Goal: Task Accomplishment & Management: Manage account settings

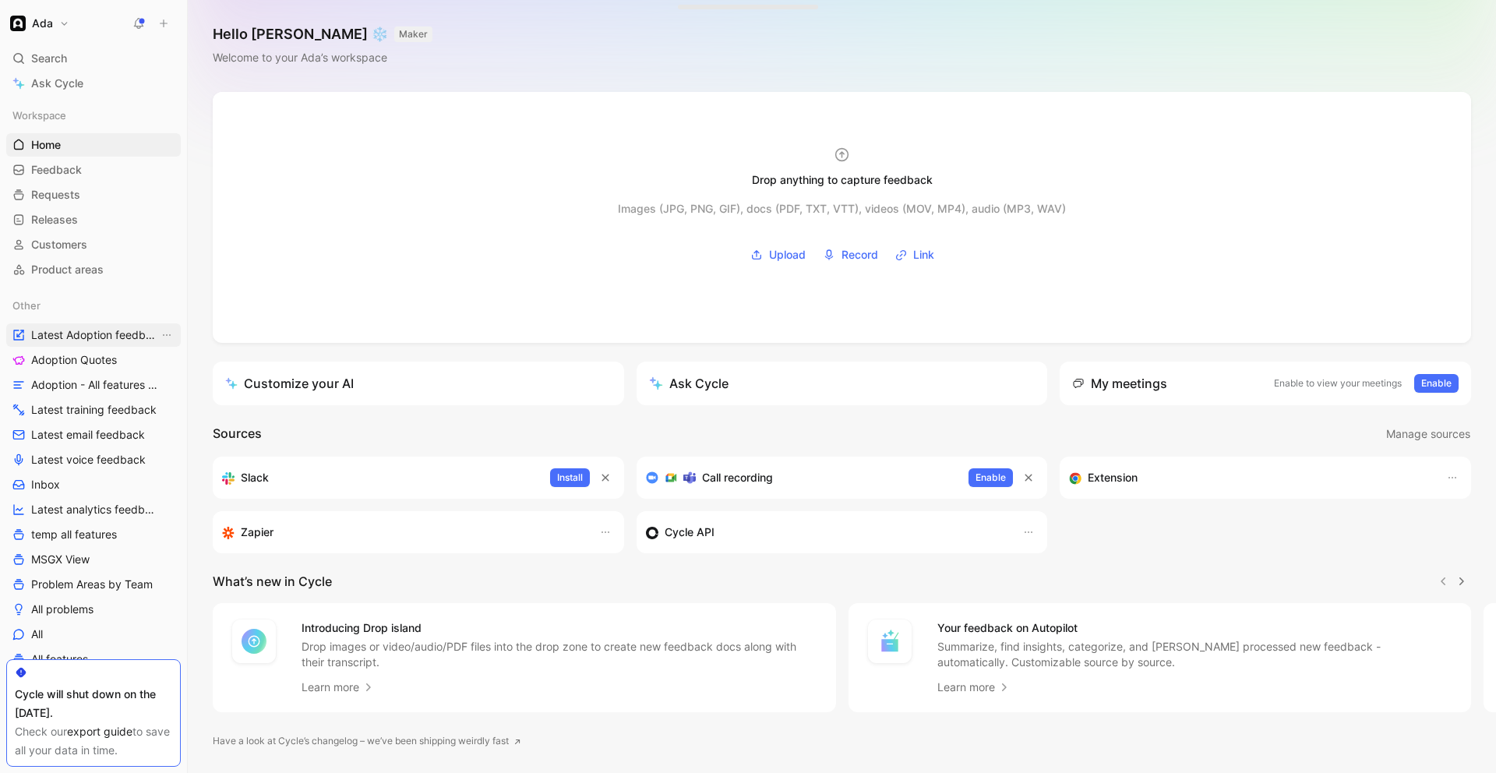
click at [115, 336] on span "Latest Adoption feedback" at bounding box center [95, 335] width 128 height 16
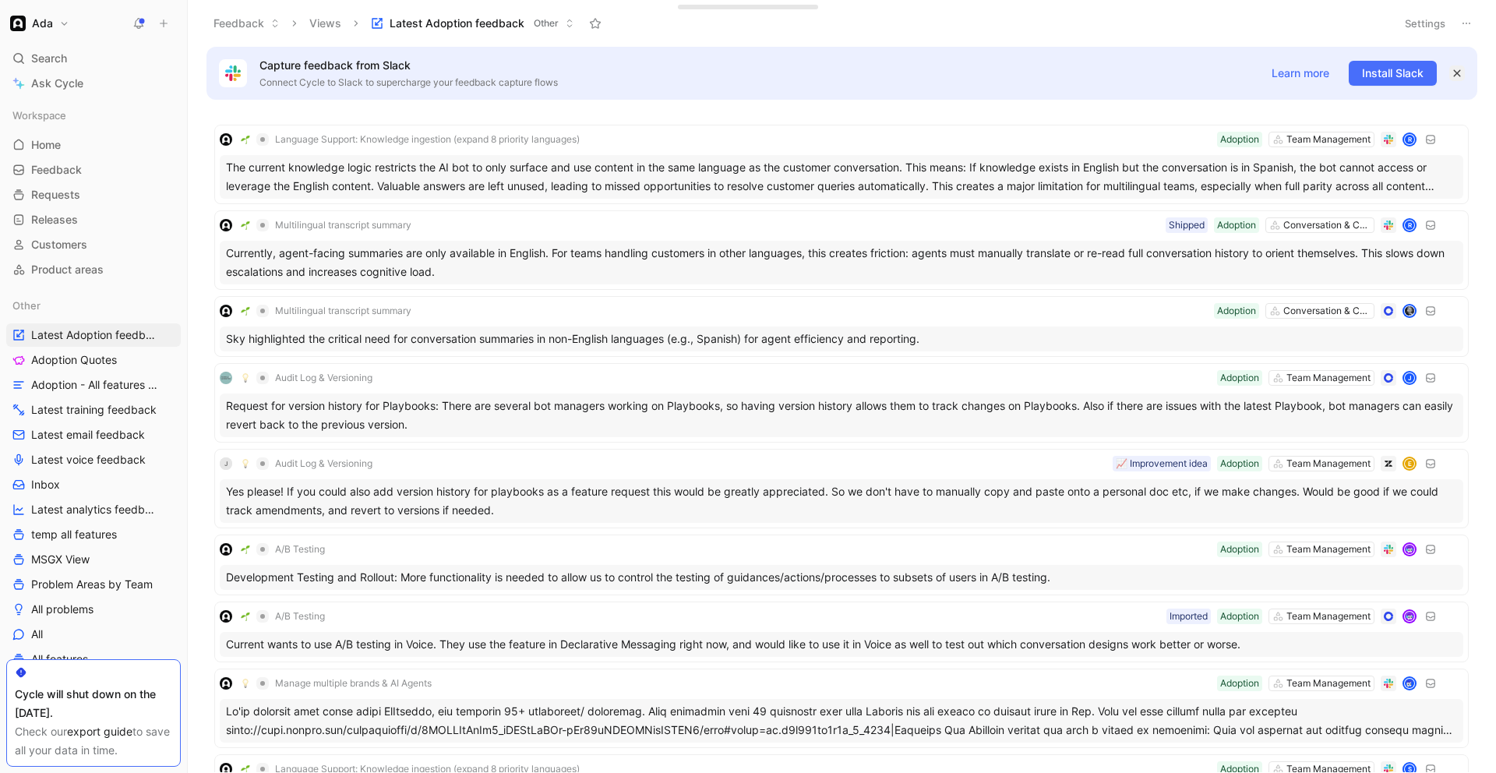
click at [1456, 71] on icon "button" at bounding box center [1456, 73] width 9 height 9
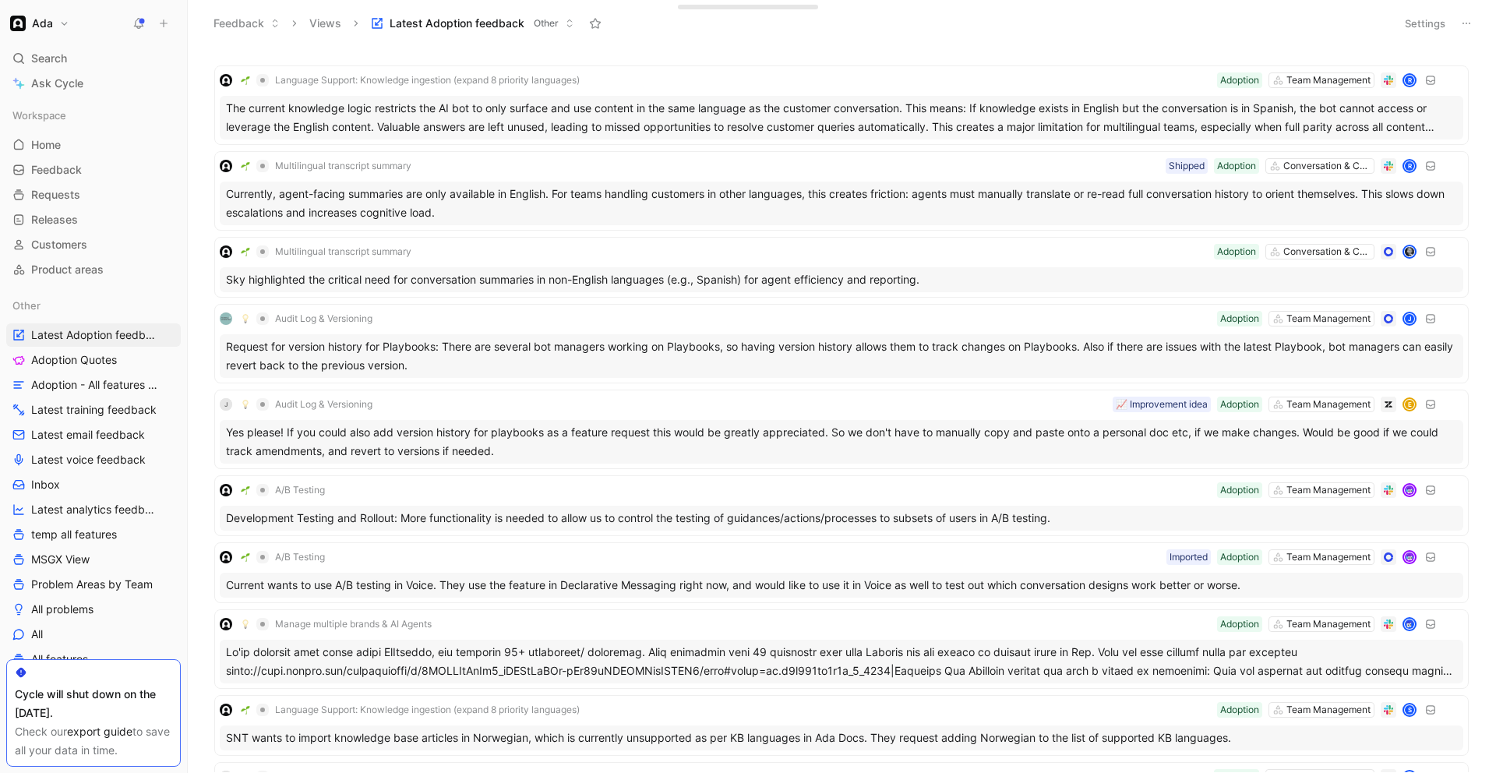
click at [361, 22] on div "Feedback Views Latest Adoption feedback Other" at bounding box center [796, 23] width 1182 height 26
click at [356, 22] on icon at bounding box center [355, 23] width 9 height 9
click at [318, 22] on button "Views" at bounding box center [325, 23] width 46 height 23
click at [558, 21] on span "Other" at bounding box center [546, 24] width 25 height 16
click at [1461, 23] on icon at bounding box center [1466, 23] width 12 height 12
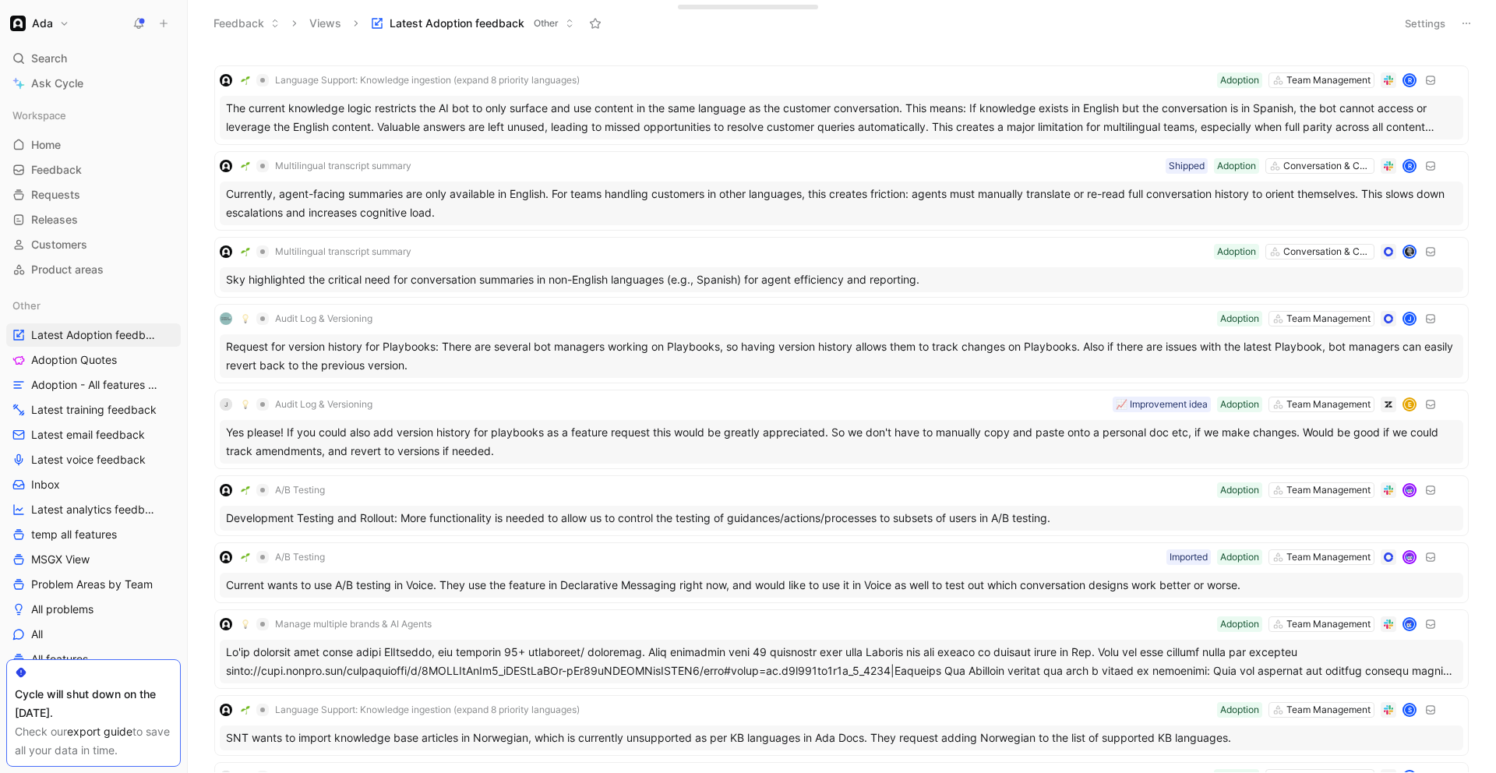
click at [1430, 23] on button "Settings" at bounding box center [1425, 23] width 55 height 22
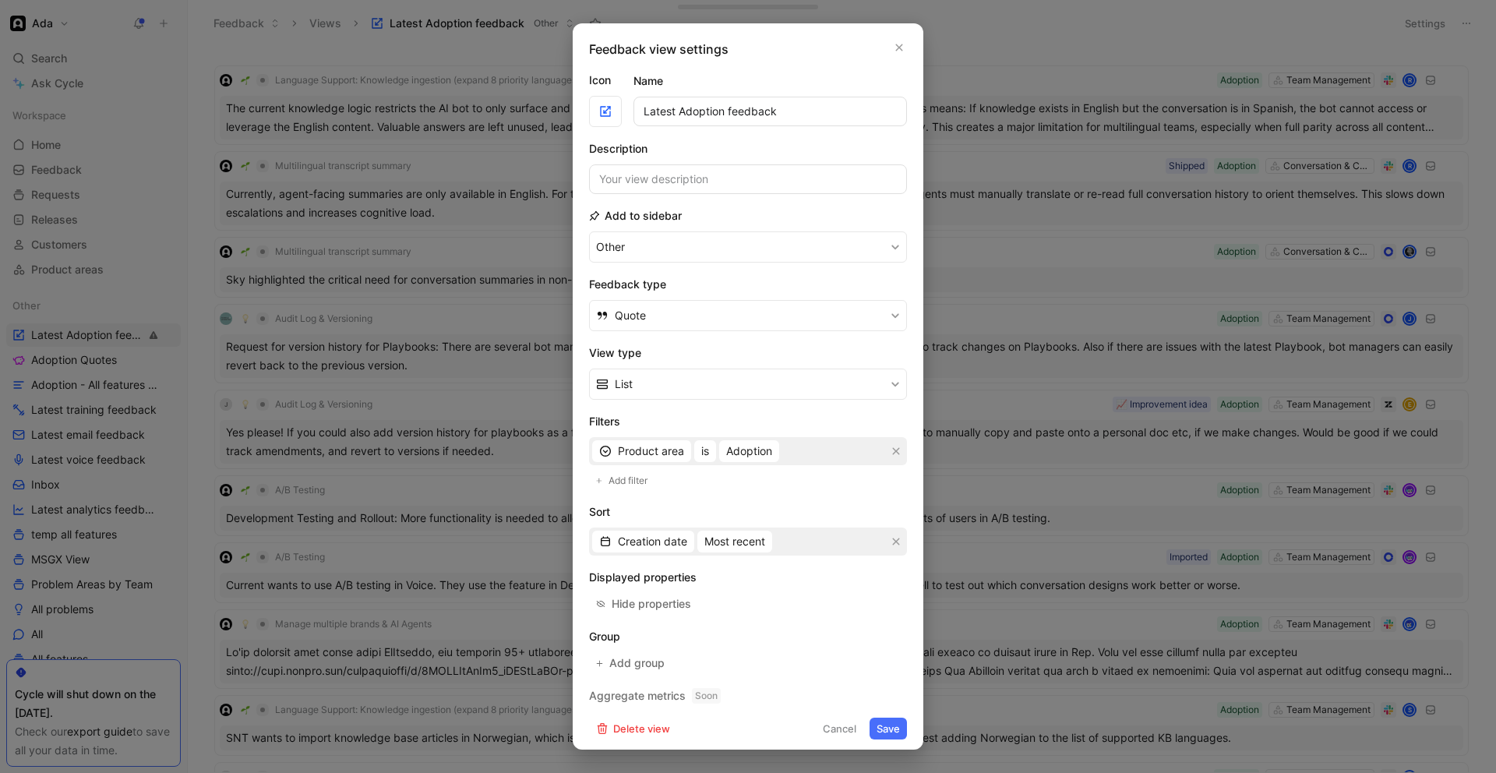
click at [802, 444] on div "Product area is Adoption" at bounding box center [748, 451] width 318 height 28
click at [790, 451] on div "Product area is Adoption" at bounding box center [748, 451] width 318 height 28
click at [822, 463] on div "Product area is Adoption" at bounding box center [748, 451] width 318 height 28
click at [759, 454] on span "Adoption" at bounding box center [749, 451] width 46 height 19
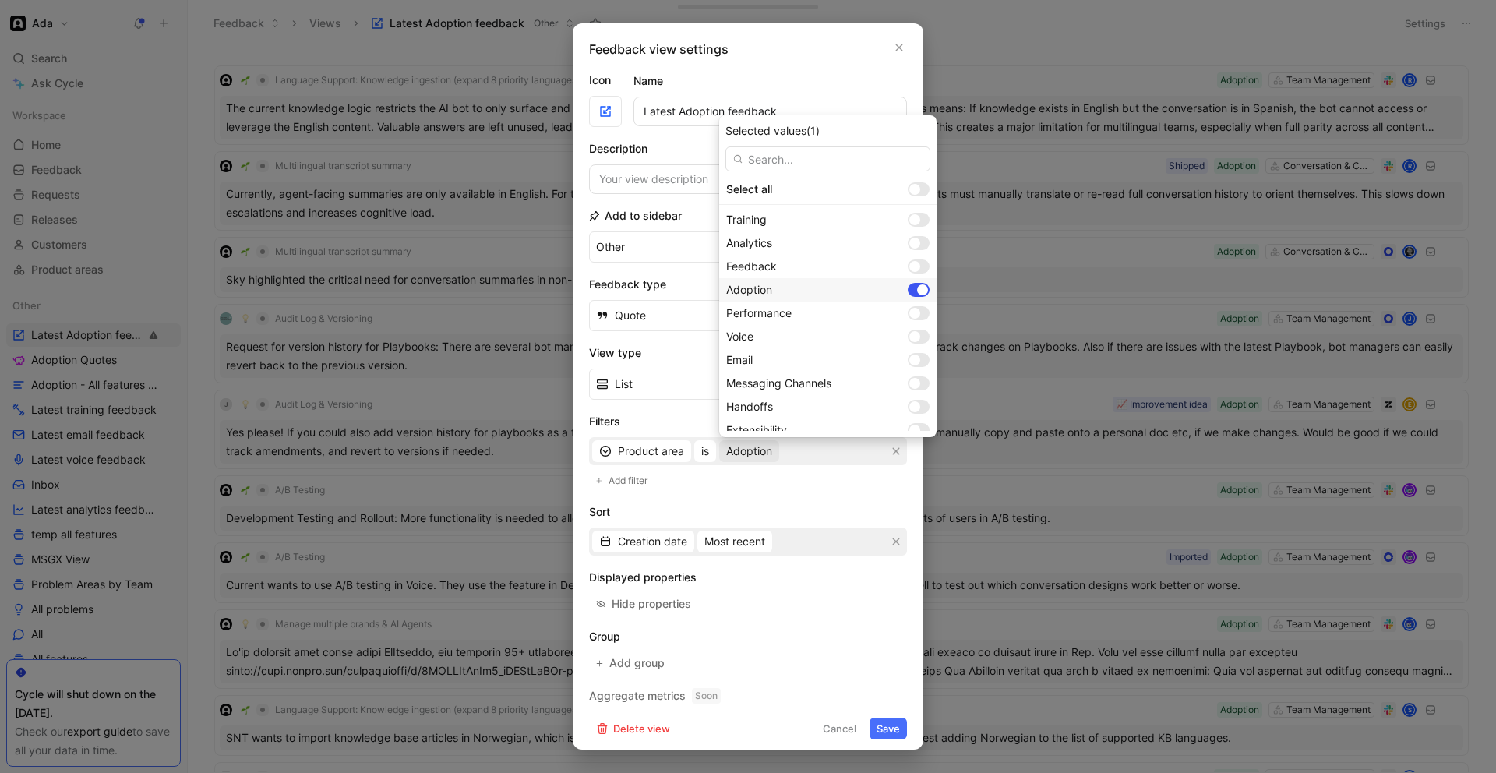
click at [917, 291] on div at bounding box center [922, 289] width 11 height 11
click at [908, 318] on div at bounding box center [919, 313] width 22 height 14
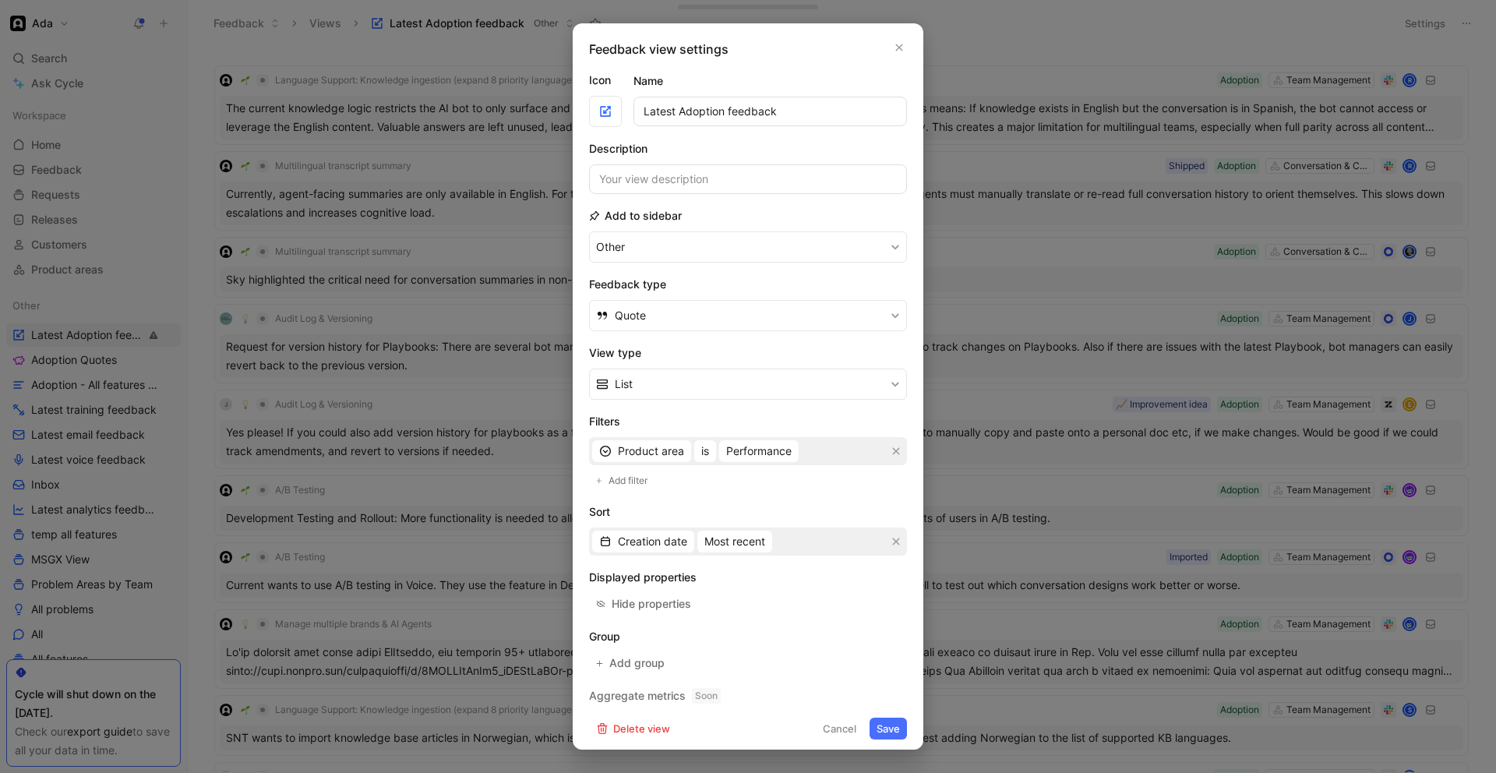
click at [892, 731] on button "Save" at bounding box center [887, 728] width 37 height 22
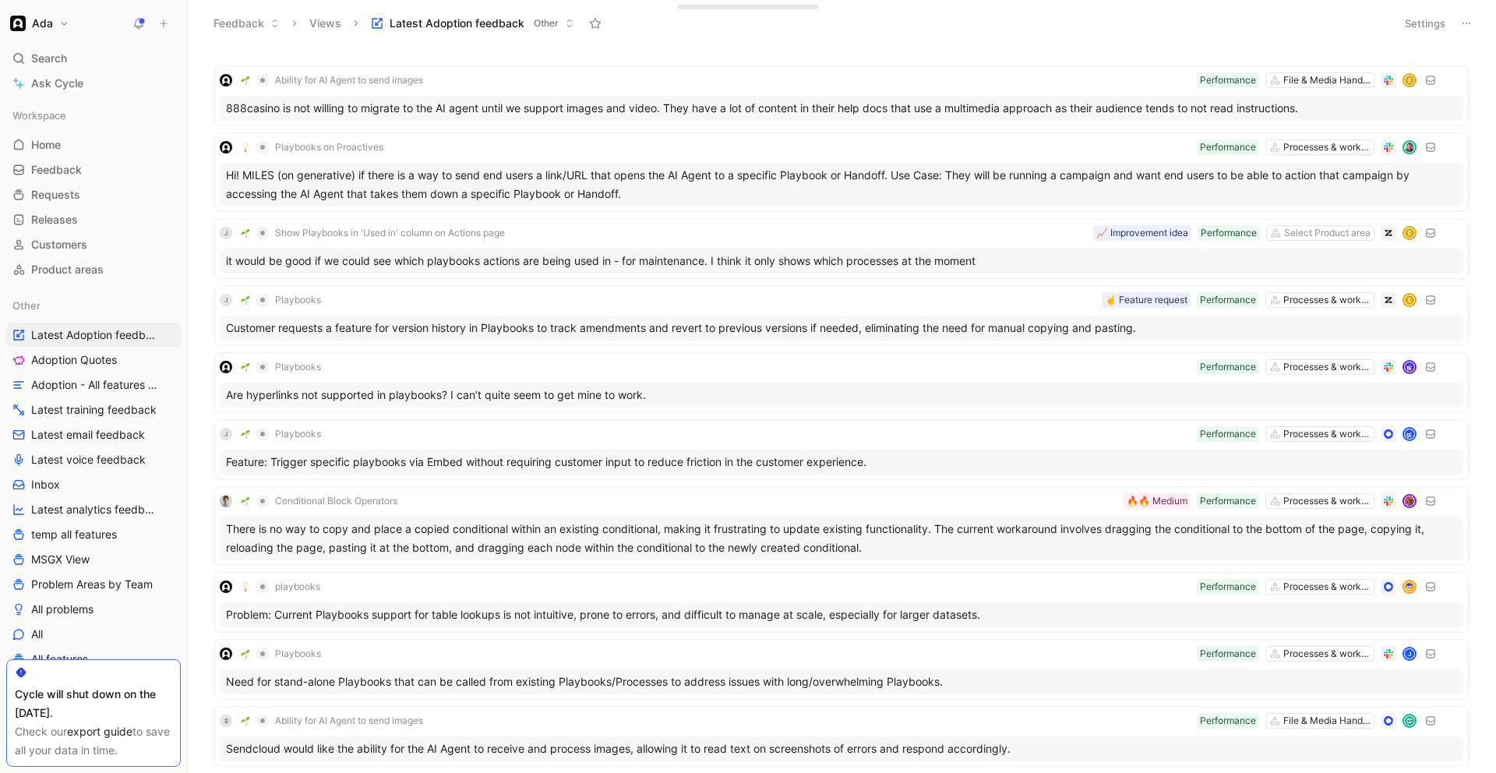
click at [1424, 25] on button "Settings" at bounding box center [1425, 23] width 55 height 22
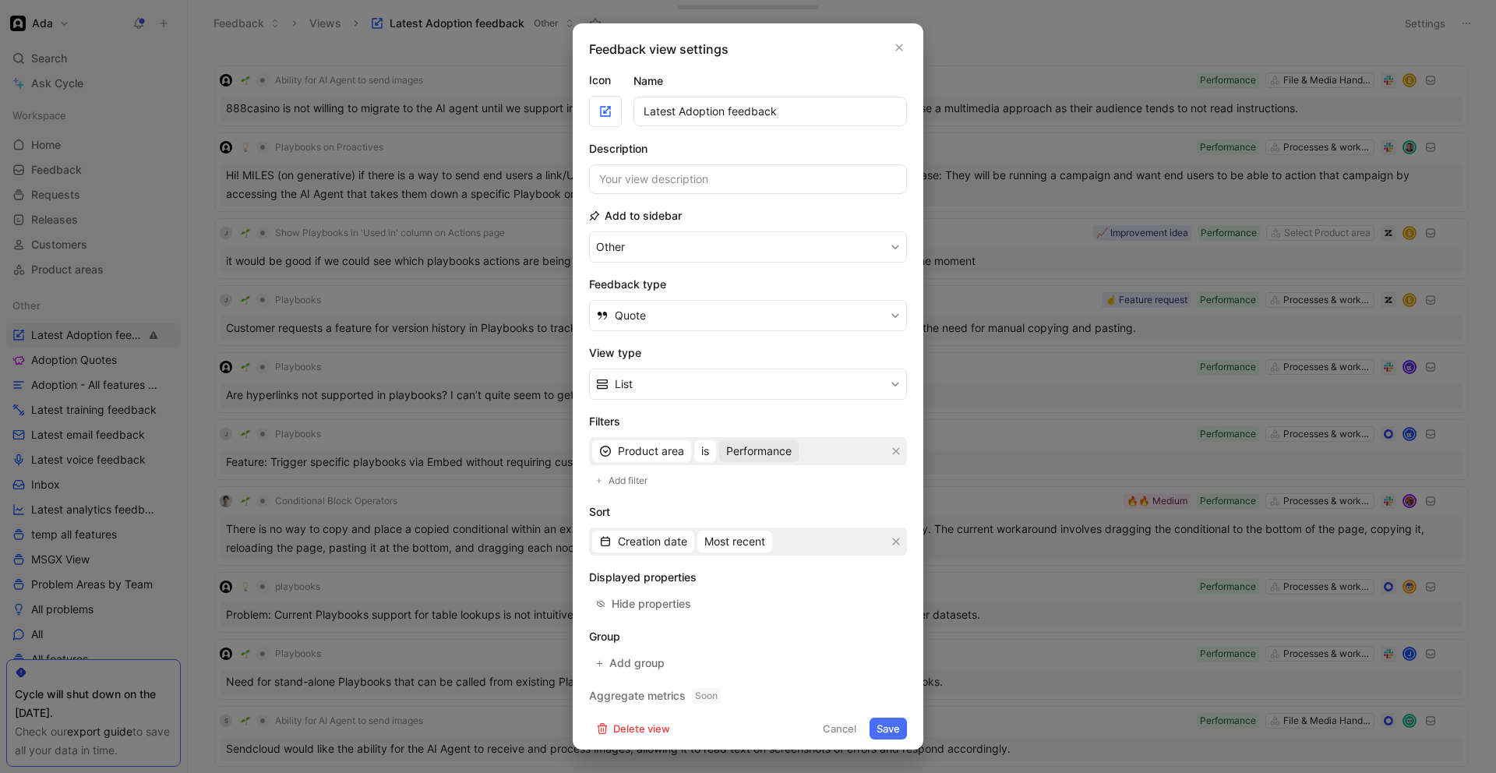
click at [778, 453] on span "Performance" at bounding box center [758, 451] width 65 height 19
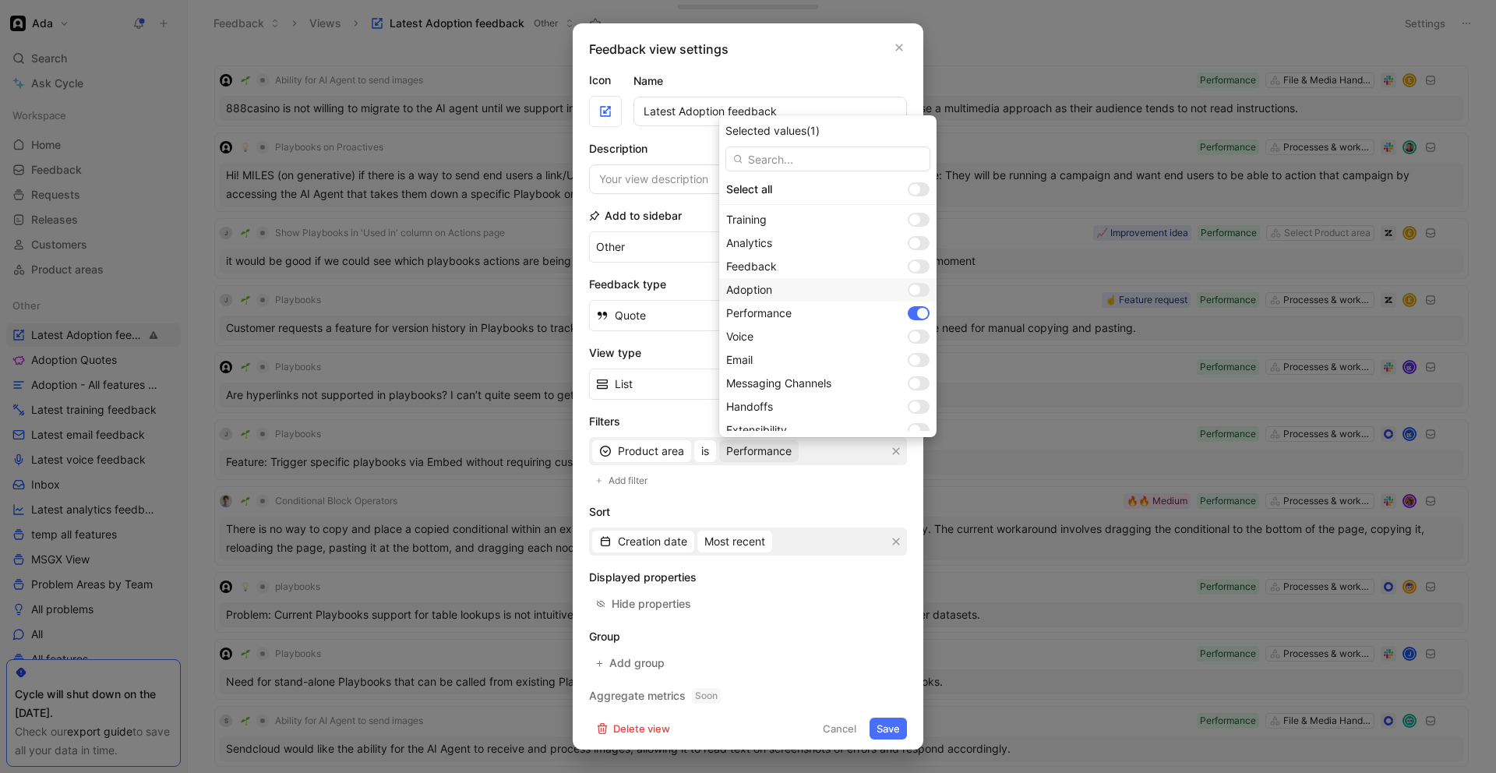
click at [909, 289] on div at bounding box center [914, 289] width 11 height 11
click at [917, 315] on div at bounding box center [922, 313] width 11 height 11
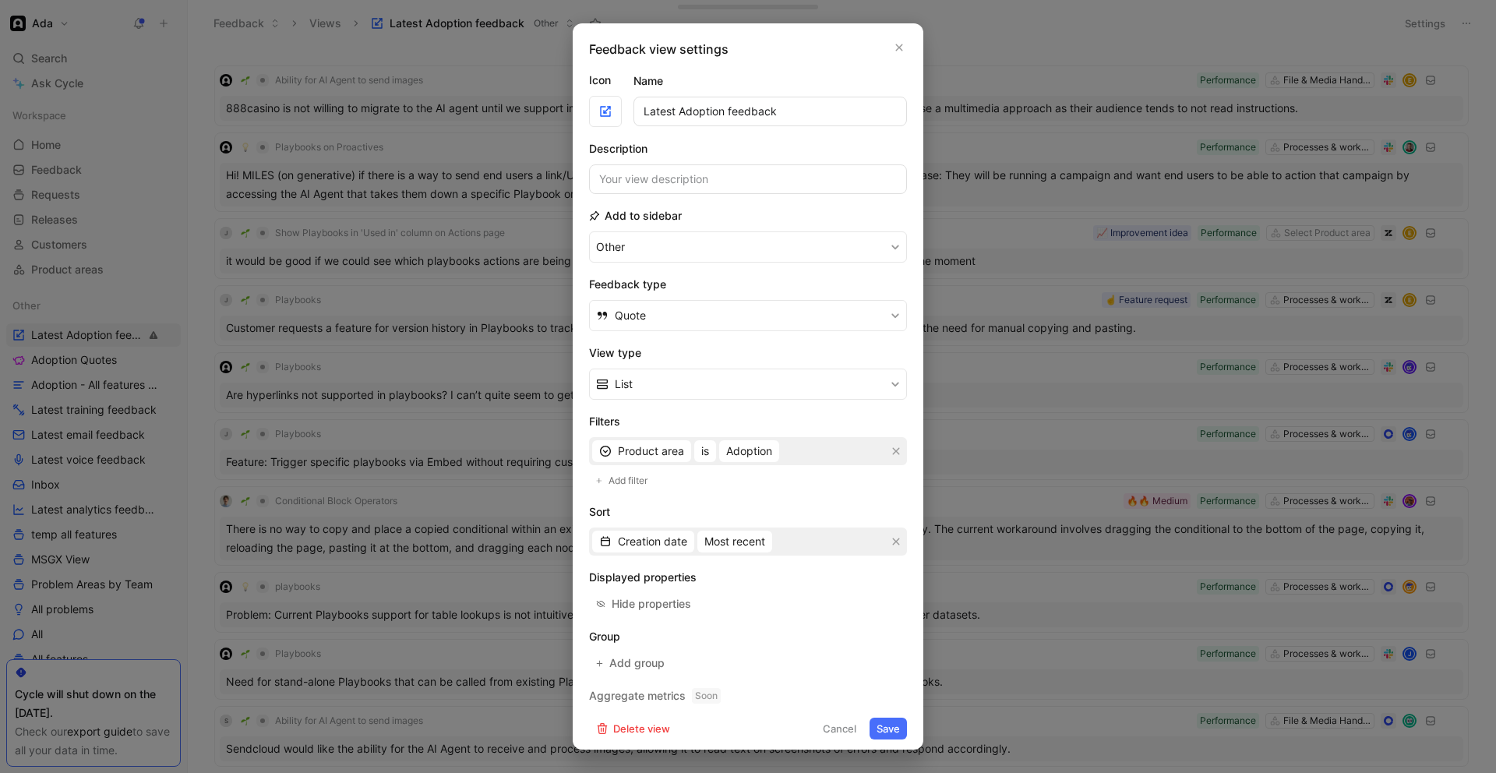
click at [284, 366] on div at bounding box center [748, 386] width 1496 height 773
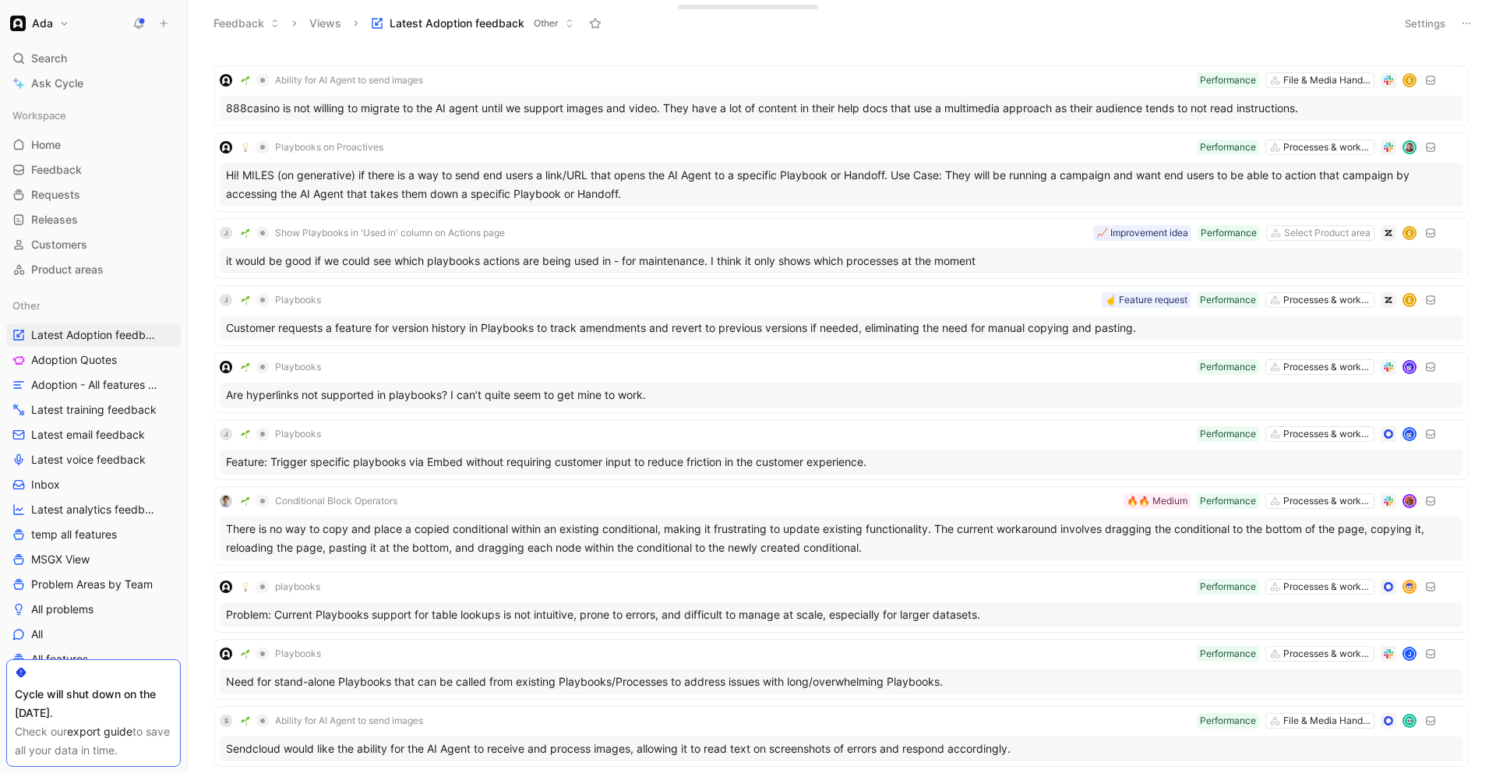
click at [1471, 19] on icon at bounding box center [1466, 23] width 12 height 12
click at [1465, 27] on icon at bounding box center [1466, 23] width 12 height 12
click at [1407, 57] on div "Duplicate" at bounding box center [1411, 56] width 117 height 19
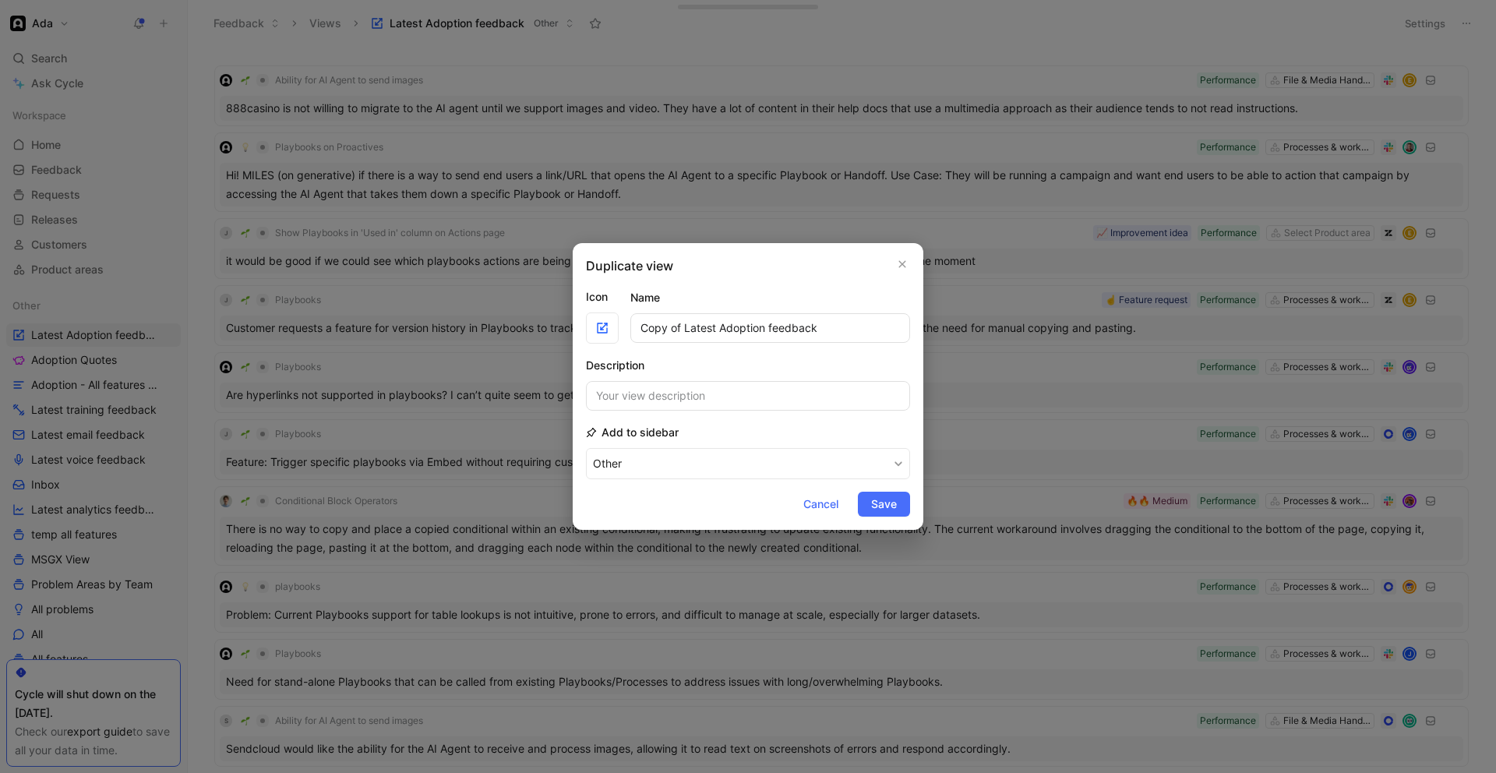
click at [734, 329] on input "Copy of Latest Adoption feedback" at bounding box center [770, 328] width 280 height 30
type input "Latest Performance feedback"
click at [586, 448] on button "Other" at bounding box center [748, 463] width 324 height 31
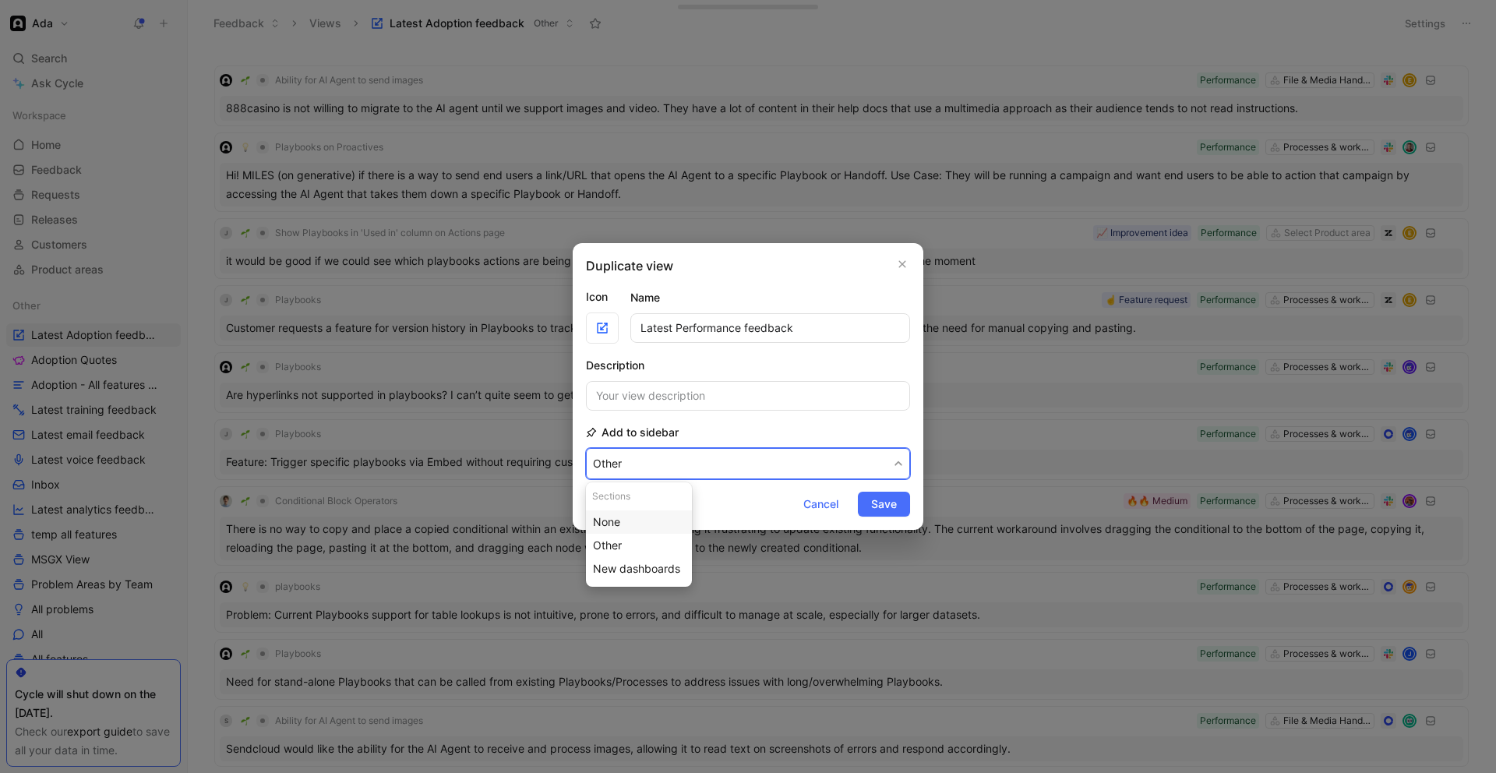
click at [644, 520] on div "None" at bounding box center [639, 522] width 92 height 19
click at [653, 460] on button "None" at bounding box center [748, 463] width 324 height 31
click at [632, 544] on div "Other" at bounding box center [639, 545] width 92 height 19
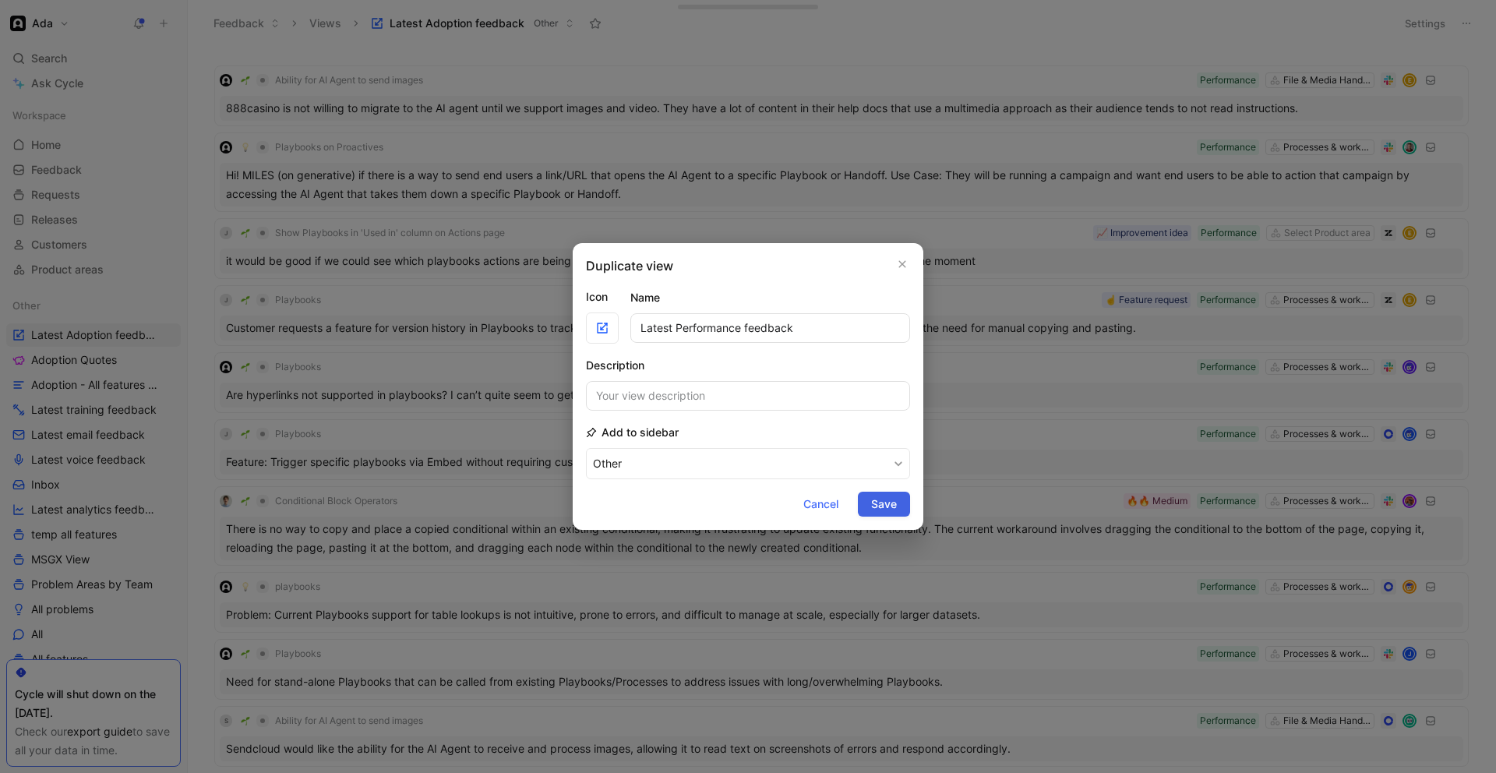
click at [885, 503] on span "Save" at bounding box center [884, 504] width 26 height 19
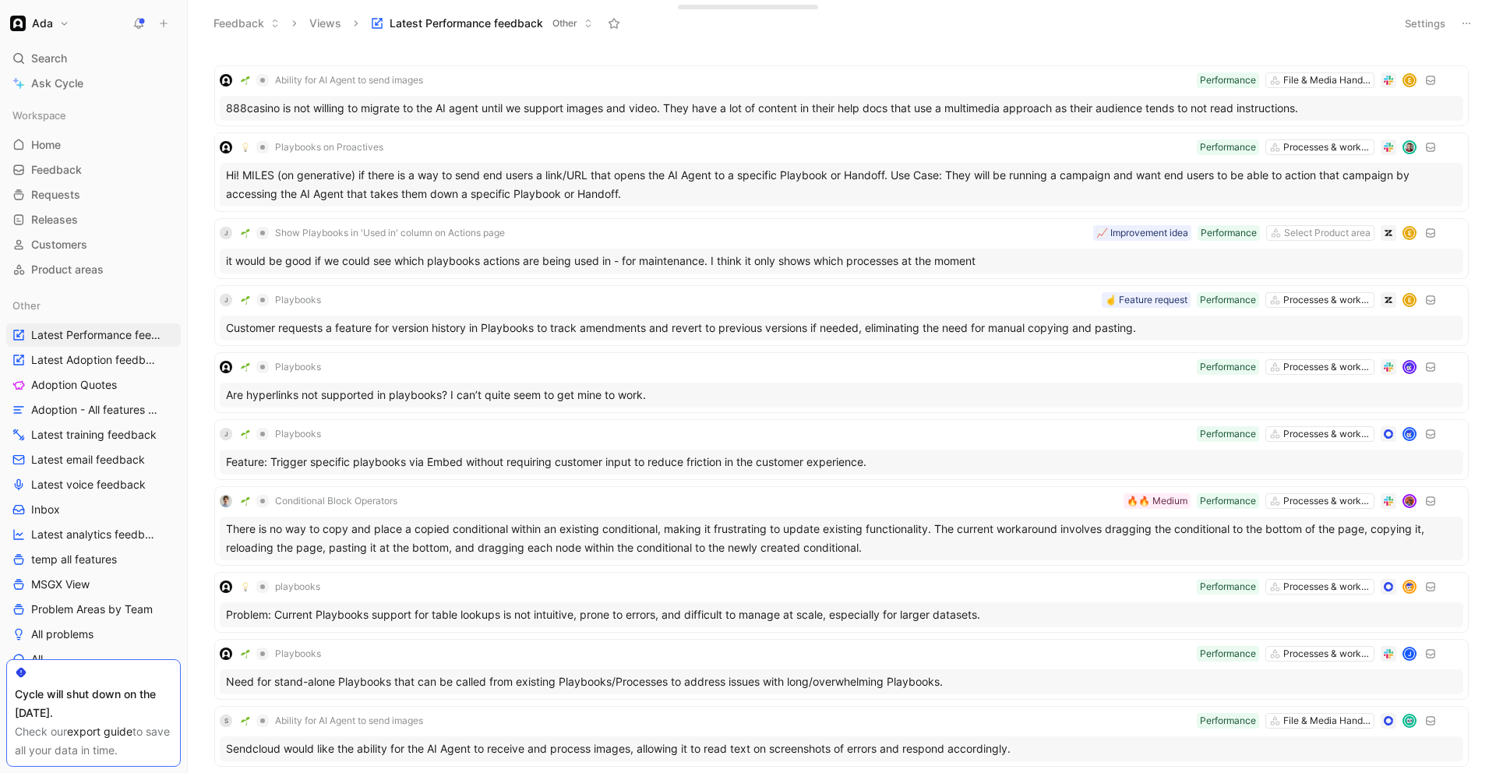
click at [1436, 18] on button "Settings" at bounding box center [1425, 23] width 55 height 22
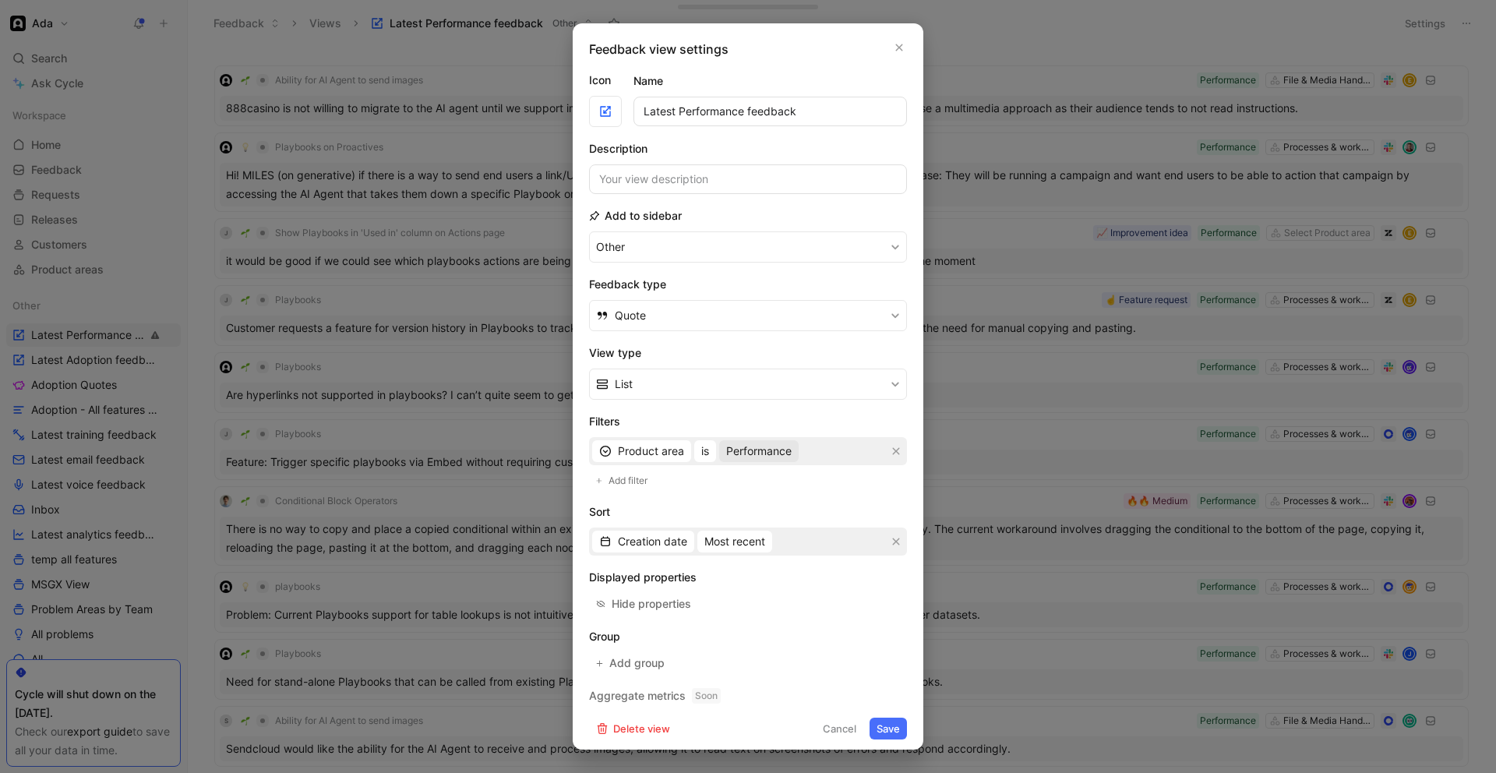
click at [763, 444] on span "Performance" at bounding box center [758, 451] width 65 height 19
click at [291, 261] on div at bounding box center [748, 386] width 1496 height 773
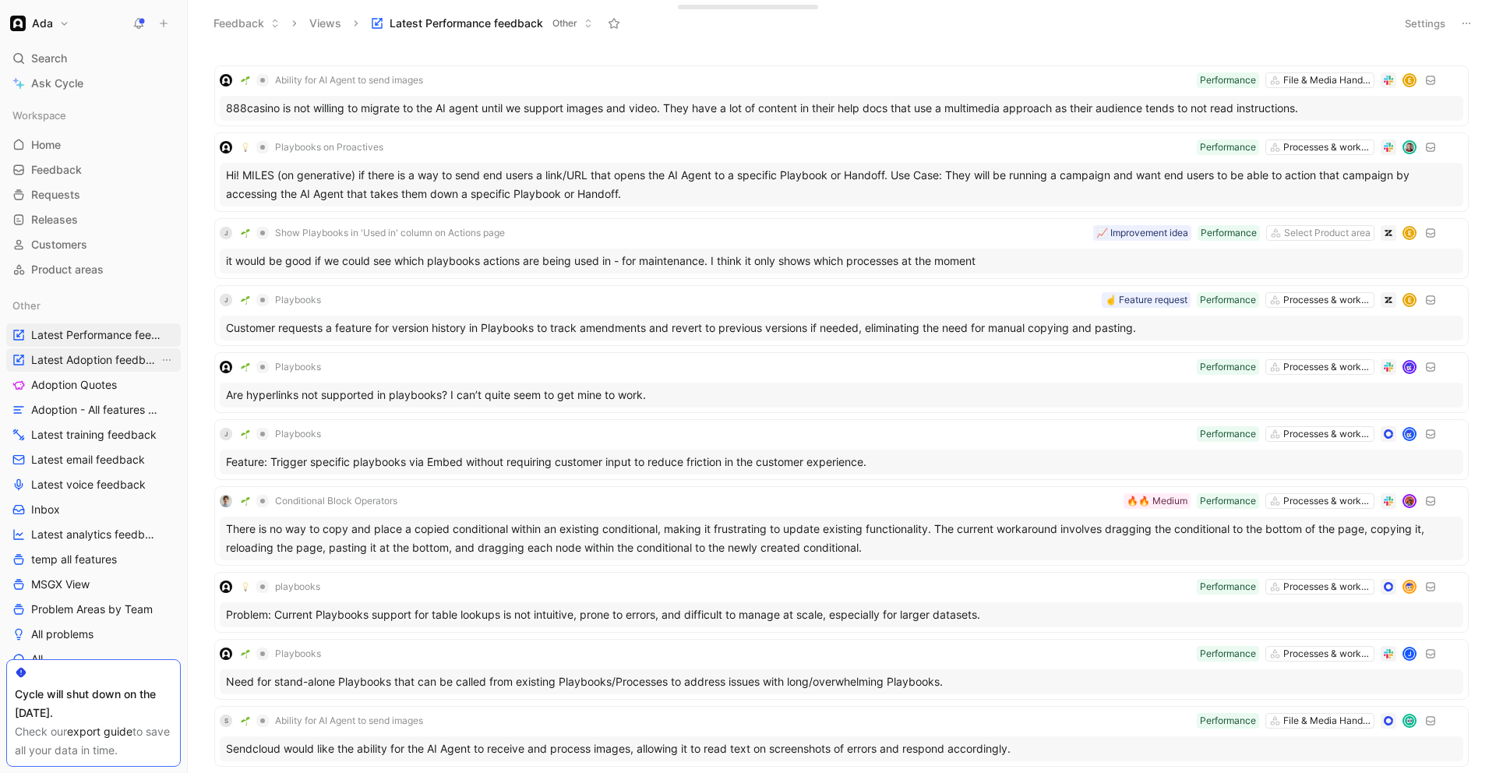
click at [106, 367] on span "Latest Adoption feedback" at bounding box center [95, 360] width 128 height 16
click at [1414, 25] on button "Settings" at bounding box center [1425, 23] width 55 height 22
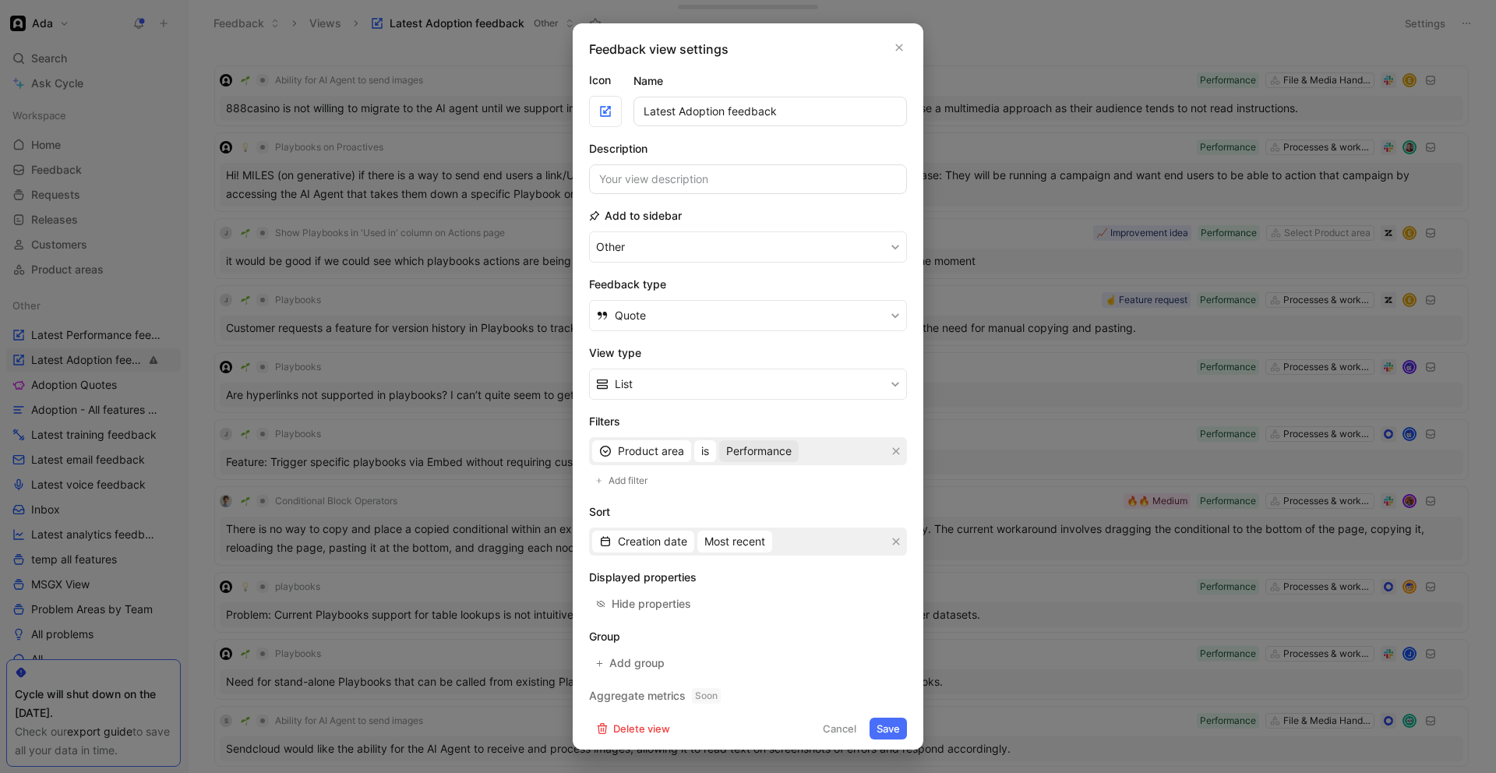
click at [760, 449] on span "Performance" at bounding box center [758, 451] width 65 height 19
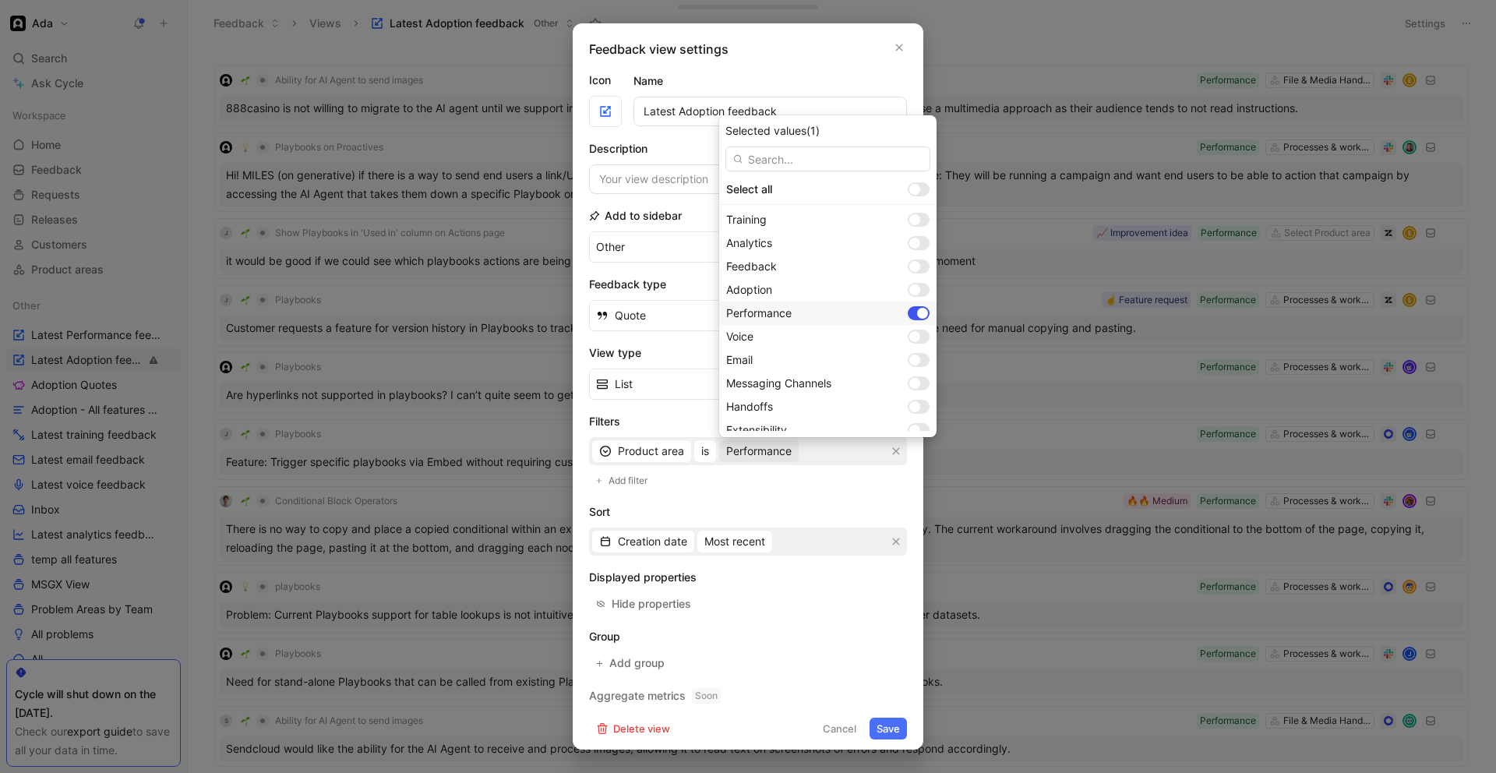
click at [917, 313] on div at bounding box center [922, 313] width 11 height 11
click at [909, 287] on div at bounding box center [914, 289] width 11 height 11
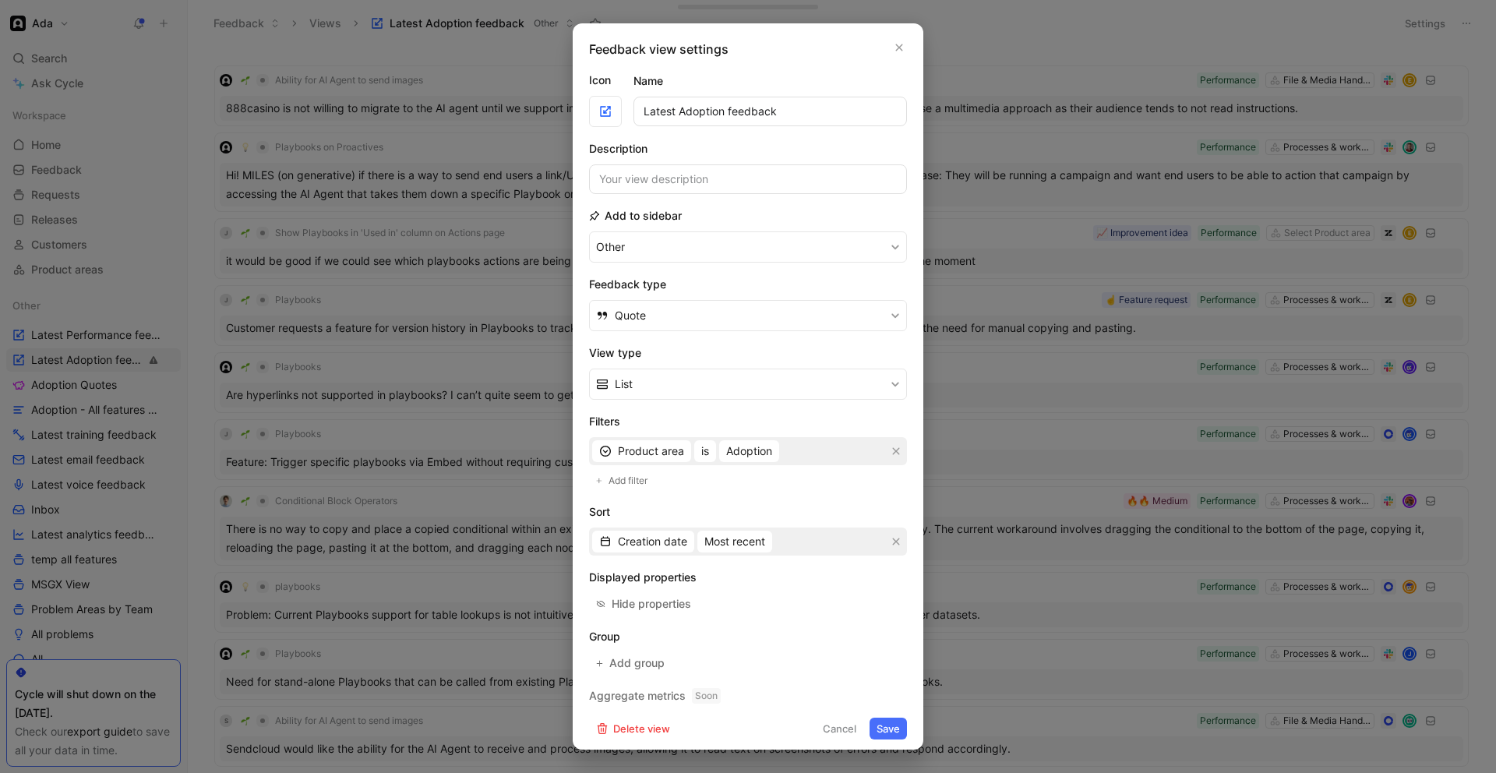
click at [882, 731] on button "Save" at bounding box center [887, 728] width 37 height 22
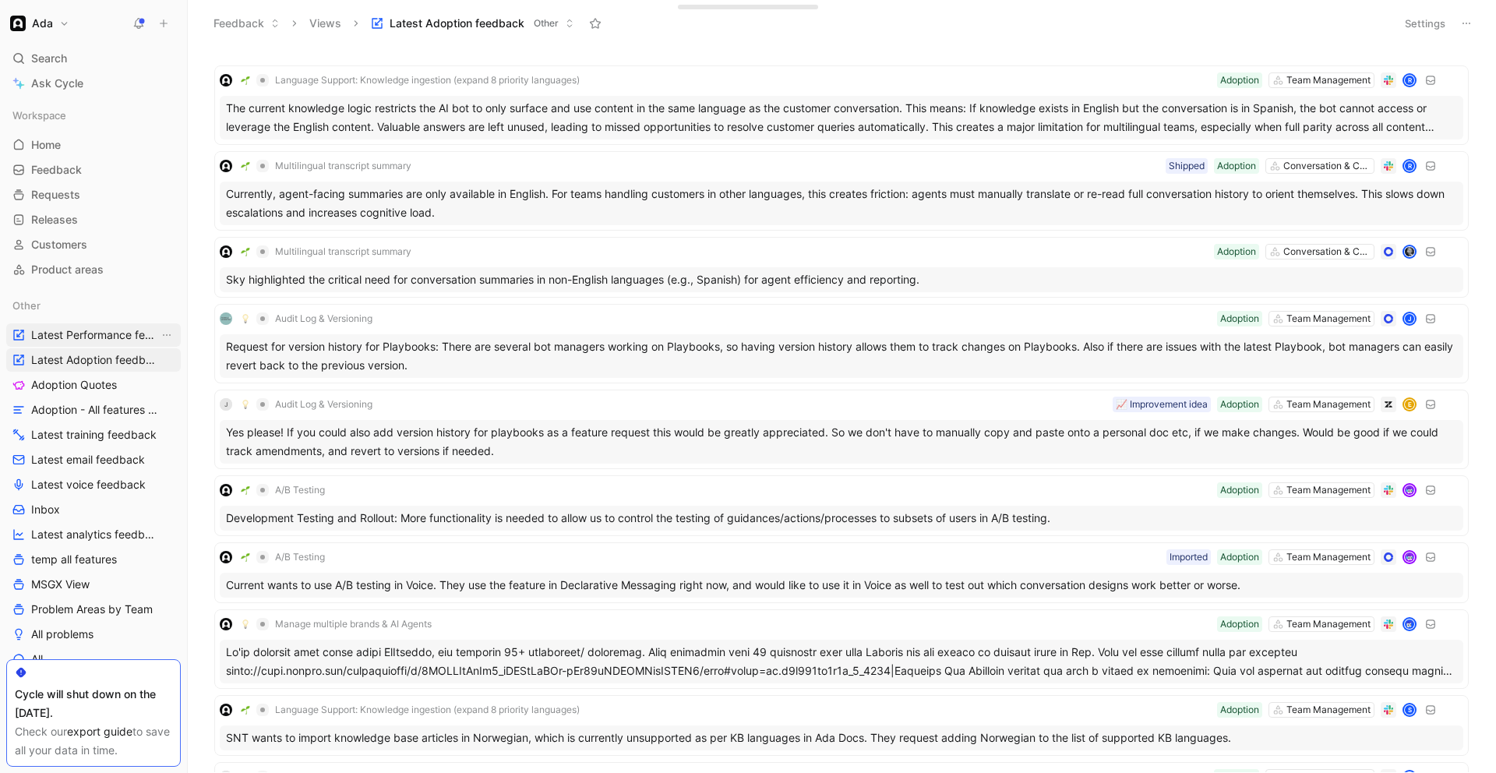
click at [72, 332] on span "Latest Performance feedback" at bounding box center [95, 335] width 128 height 16
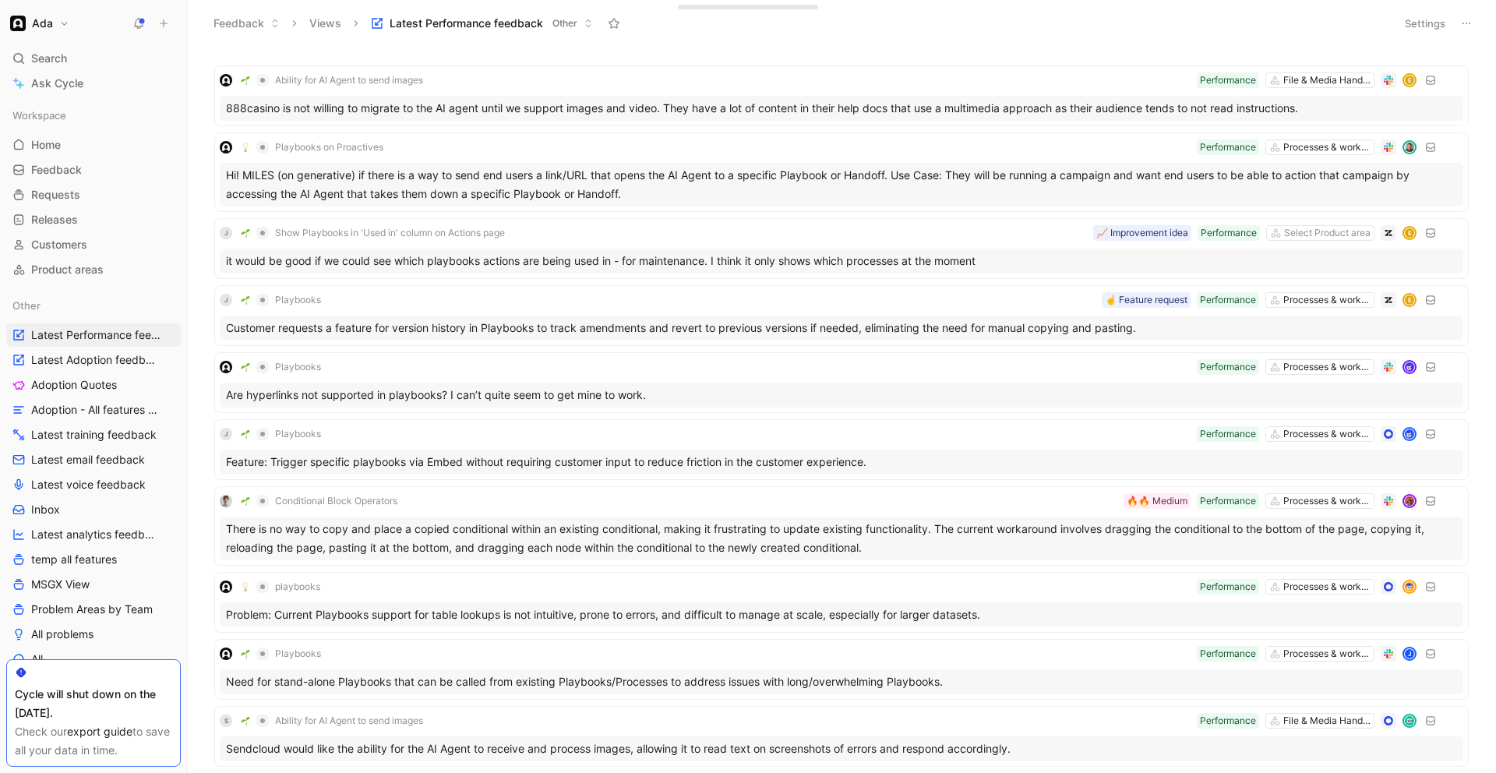
click at [1408, 26] on button "Settings" at bounding box center [1425, 23] width 55 height 22
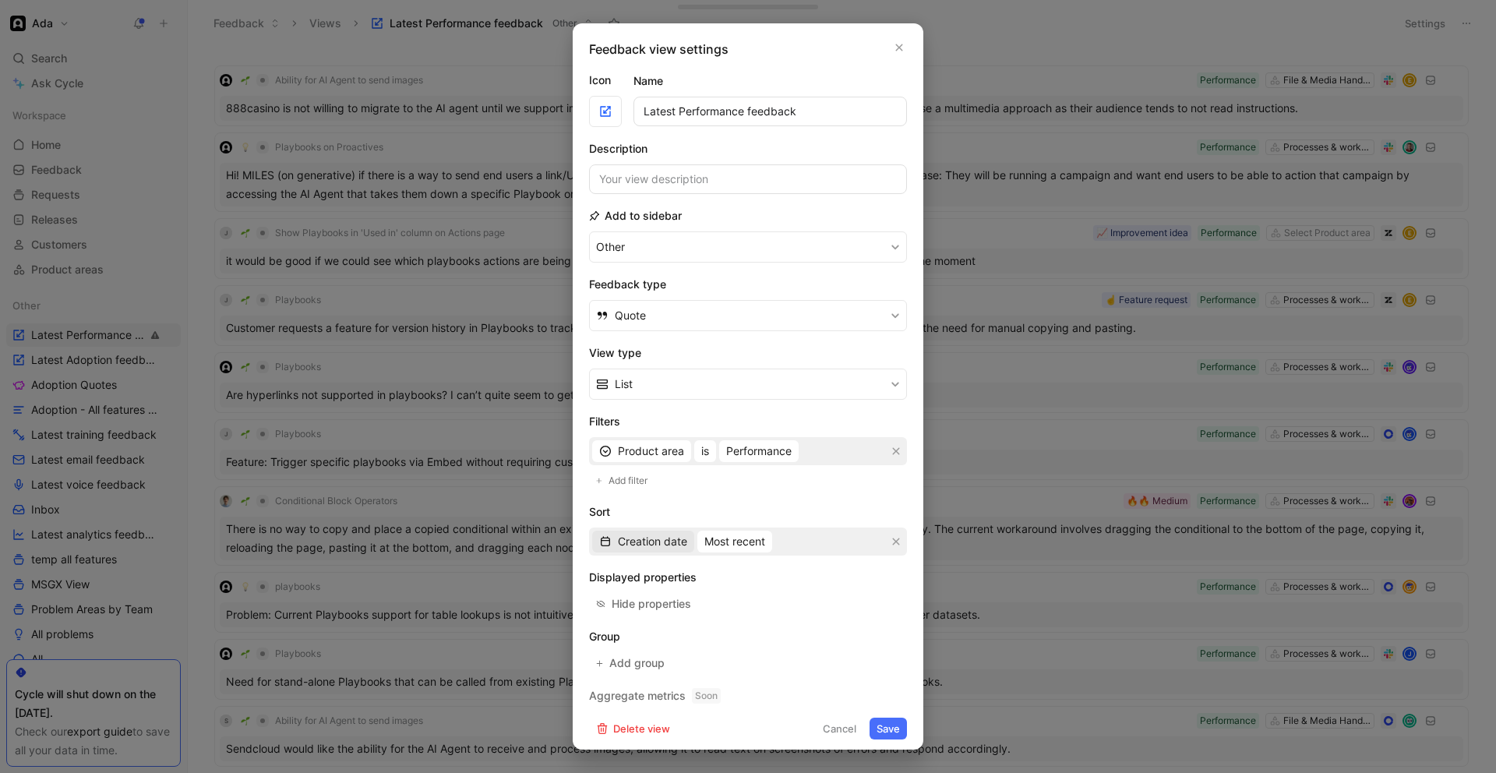
click at [674, 544] on span "Creation date" at bounding box center [652, 541] width 69 height 19
click at [726, 543] on span "Most recent" at bounding box center [734, 541] width 61 height 19
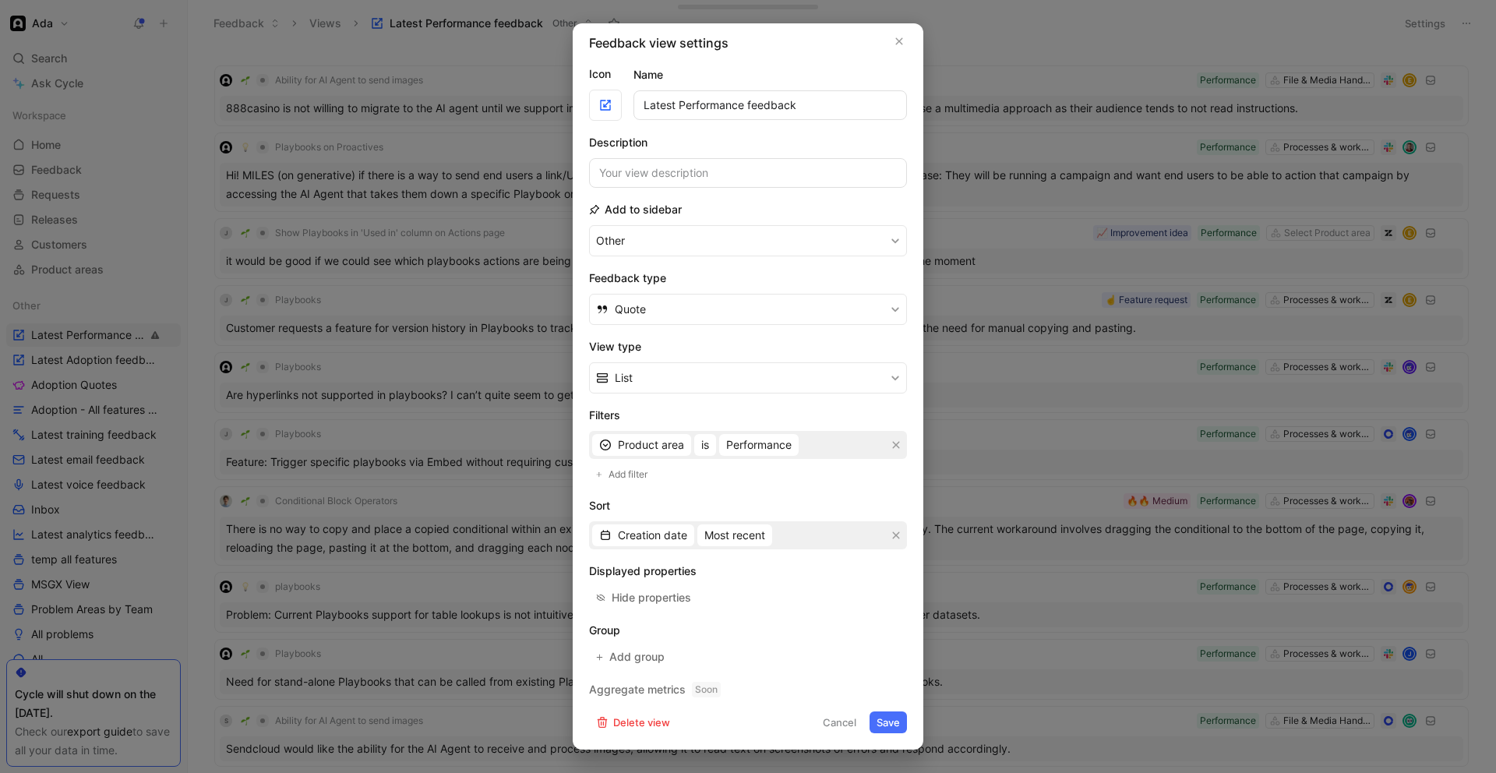
click at [450, 340] on div at bounding box center [748, 386] width 1496 height 773
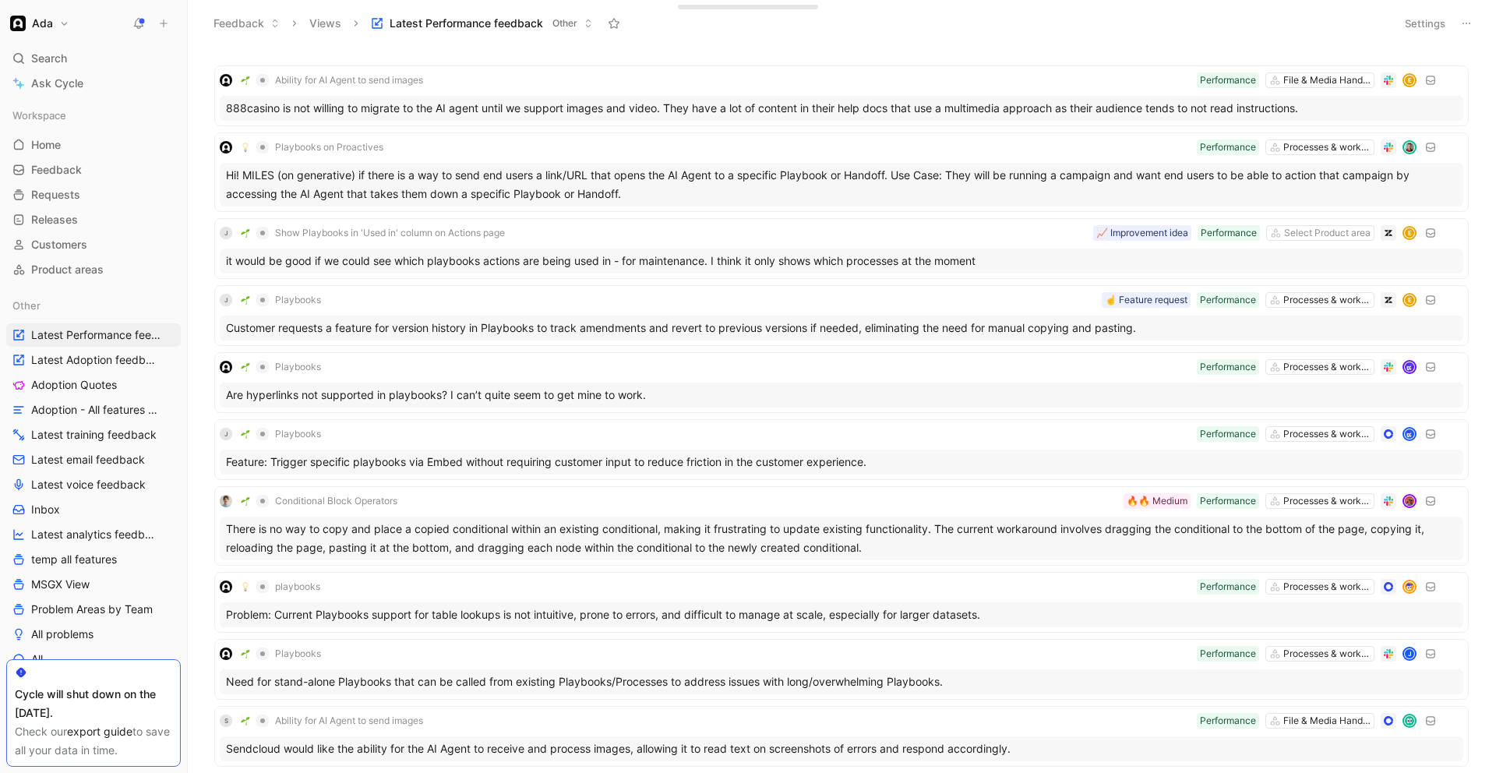
click at [1467, 22] on icon at bounding box center [1466, 23] width 12 height 12
click at [1431, 75] on div "Export in CSV" at bounding box center [1411, 79] width 117 height 19
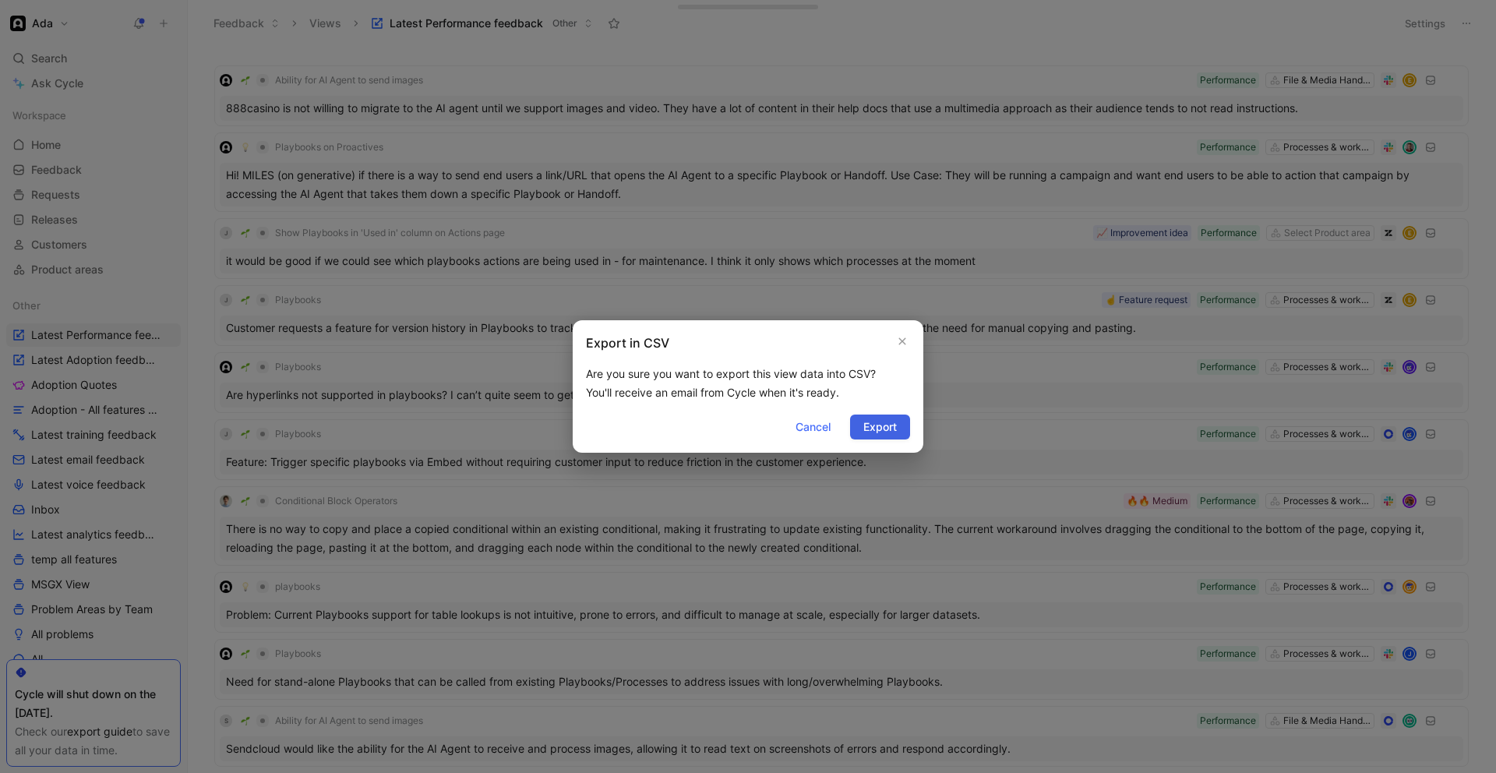
click at [865, 430] on span "Export" at bounding box center [879, 427] width 33 height 19
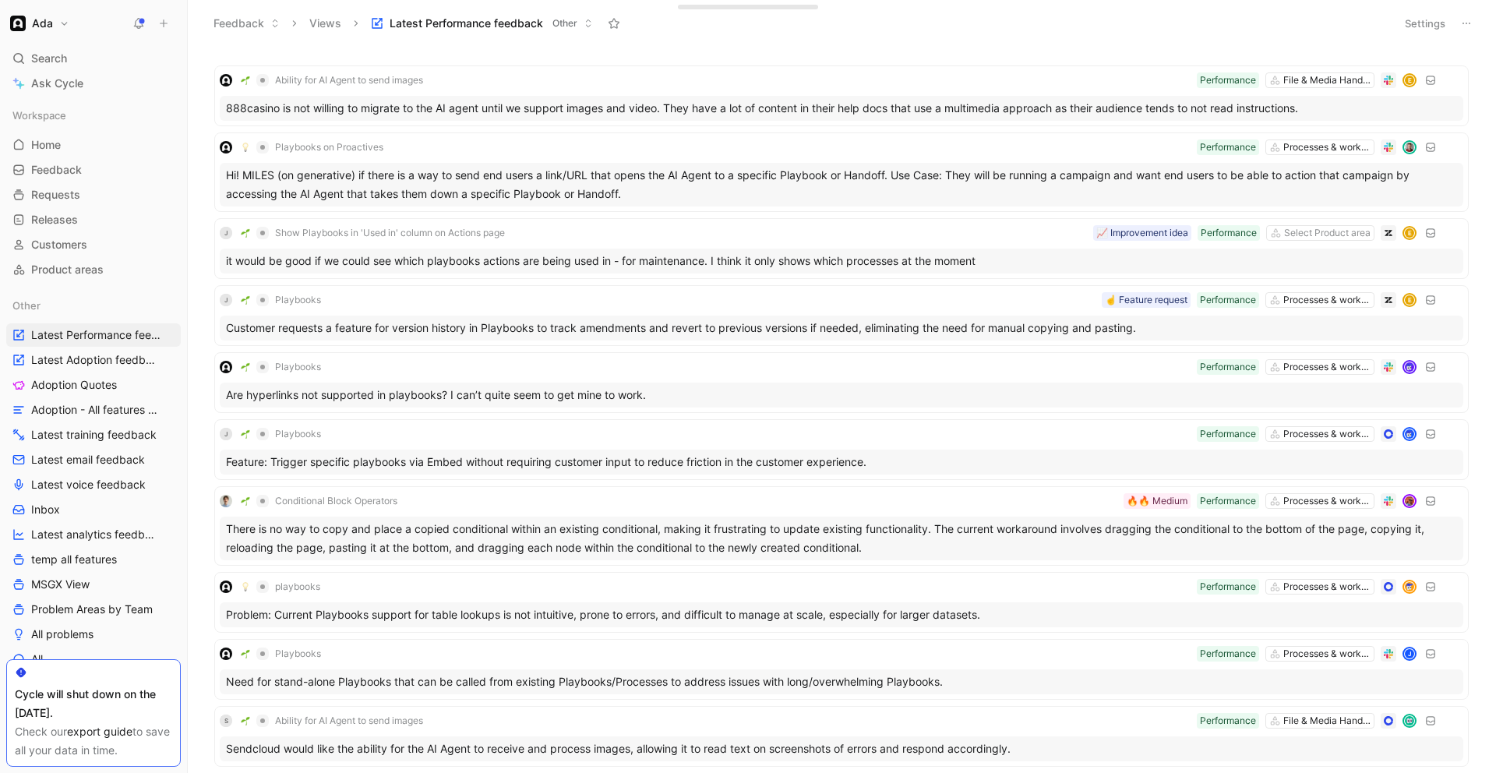
click at [1467, 26] on icon at bounding box center [1466, 23] width 12 height 12
click at [48, 26] on h1 "Ada" at bounding box center [42, 23] width 21 height 14
click at [1466, 23] on div at bounding box center [748, 386] width 1496 height 773
click at [1461, 23] on icon at bounding box center [1466, 23] width 12 height 12
click at [1405, 76] on span "Export in CSV" at bounding box center [1388, 78] width 70 height 13
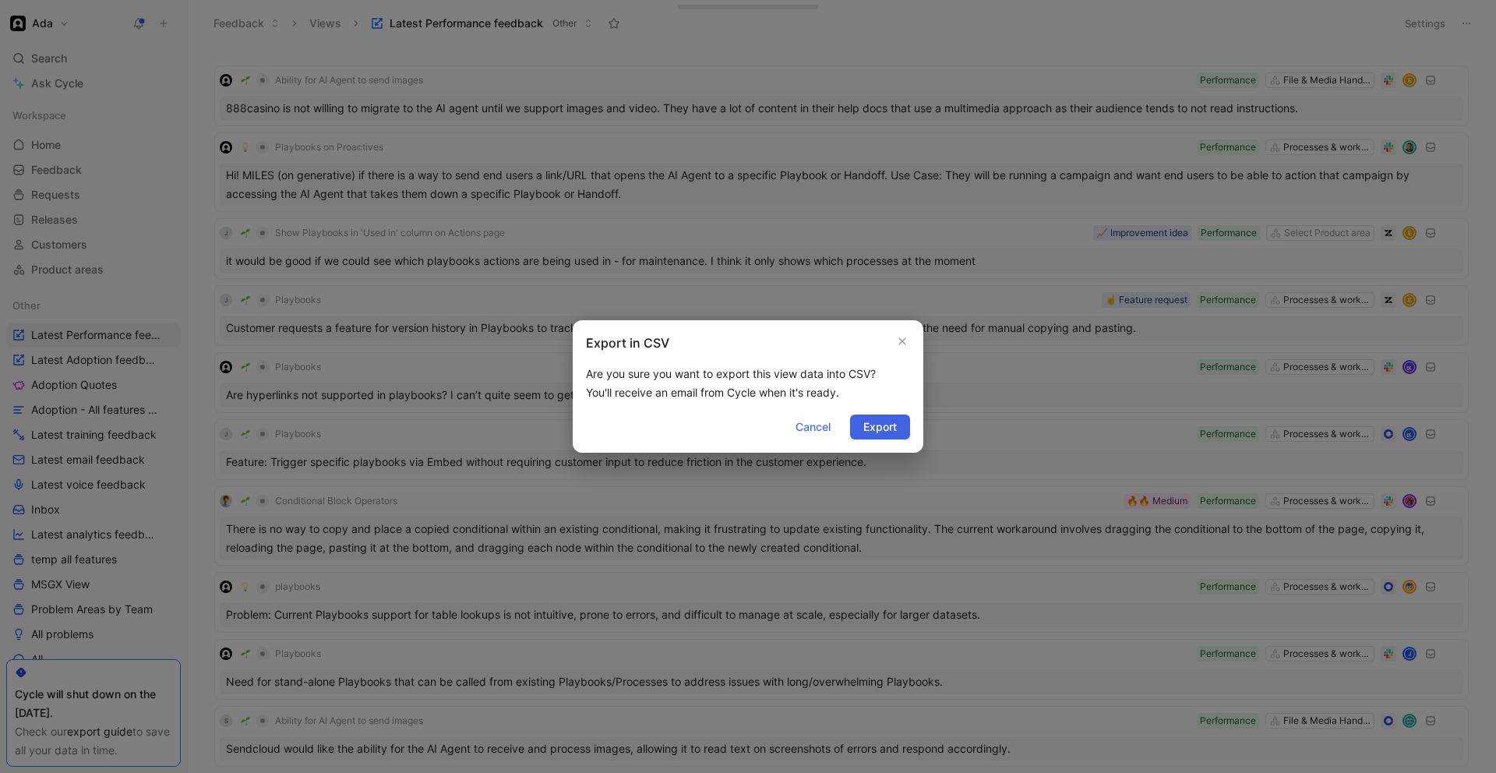
click at [867, 418] on span "Export" at bounding box center [879, 427] width 33 height 19
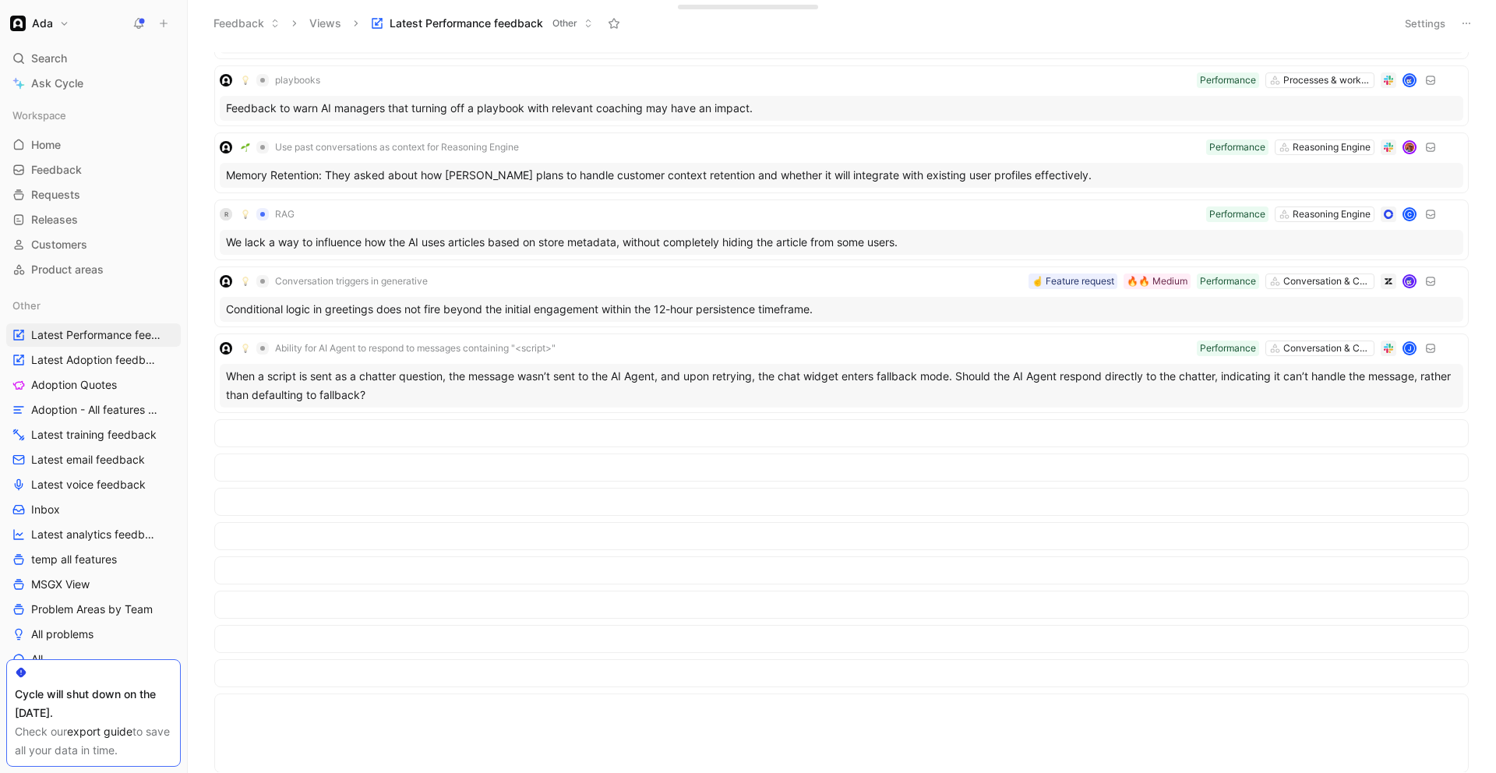
scroll to position [0, 0]
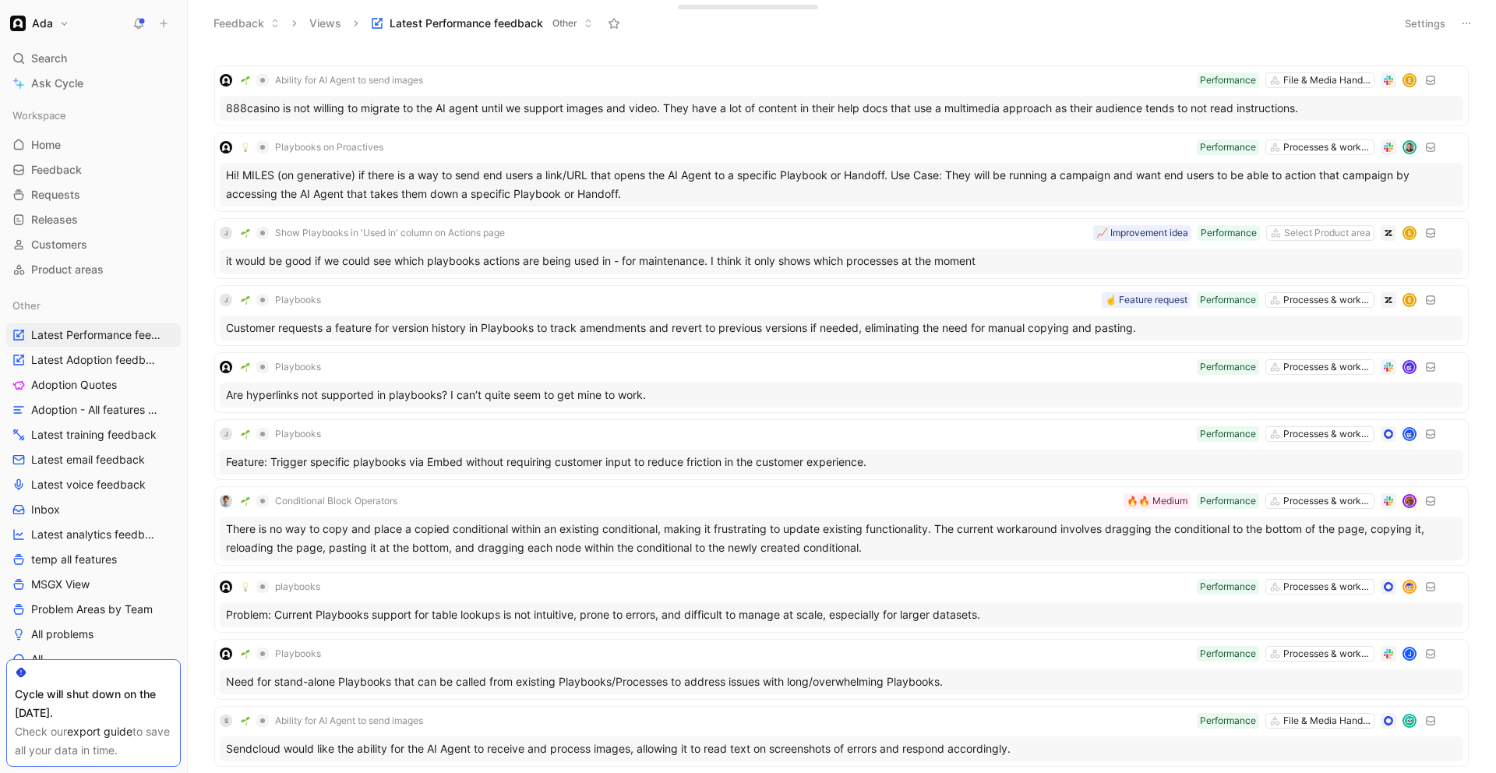
click at [1423, 14] on button "Settings" at bounding box center [1425, 23] width 55 height 22
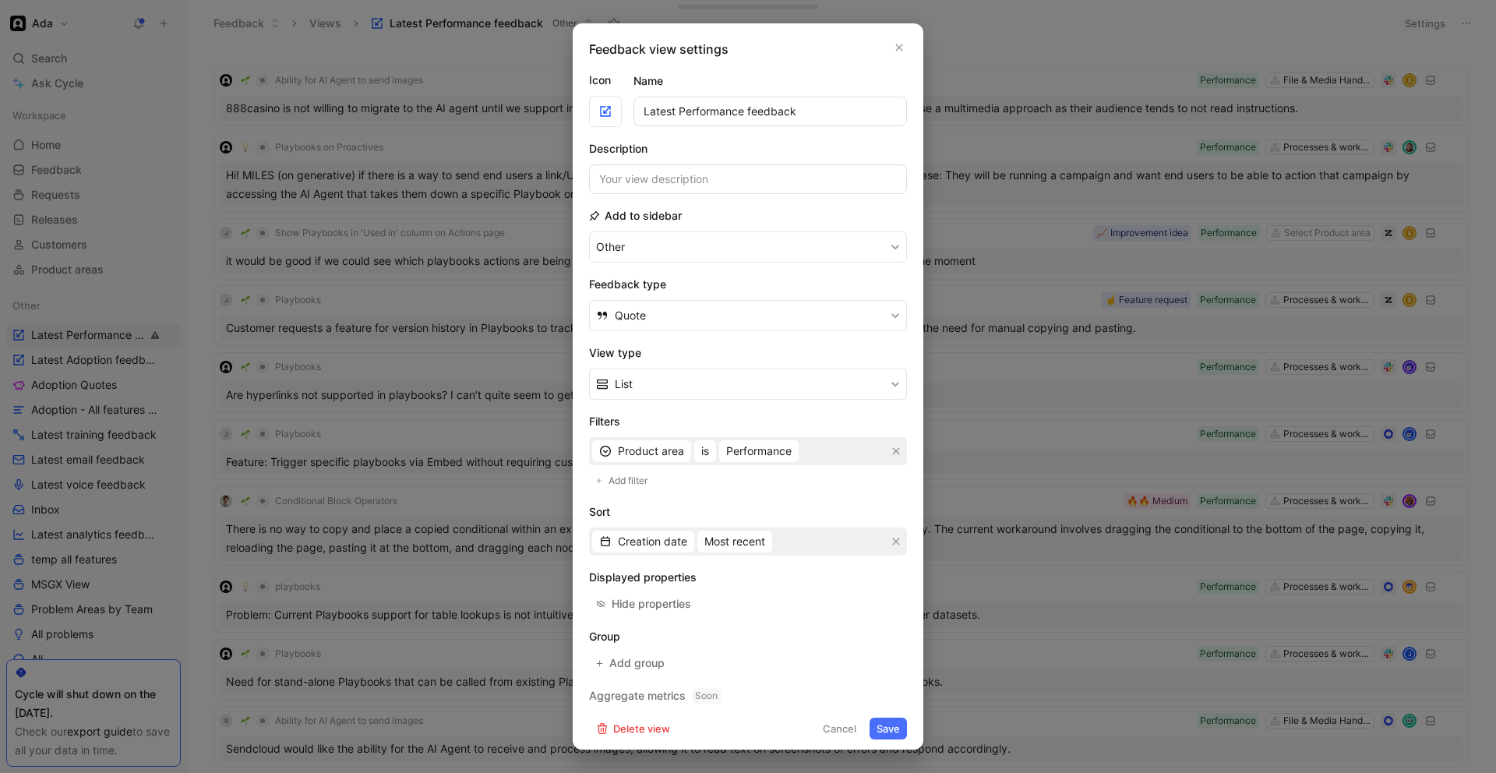
click at [647, 699] on h2 "Aggregate metrics Soon" at bounding box center [748, 695] width 318 height 19
click at [640, 475] on span "Add filter" at bounding box center [628, 481] width 41 height 16
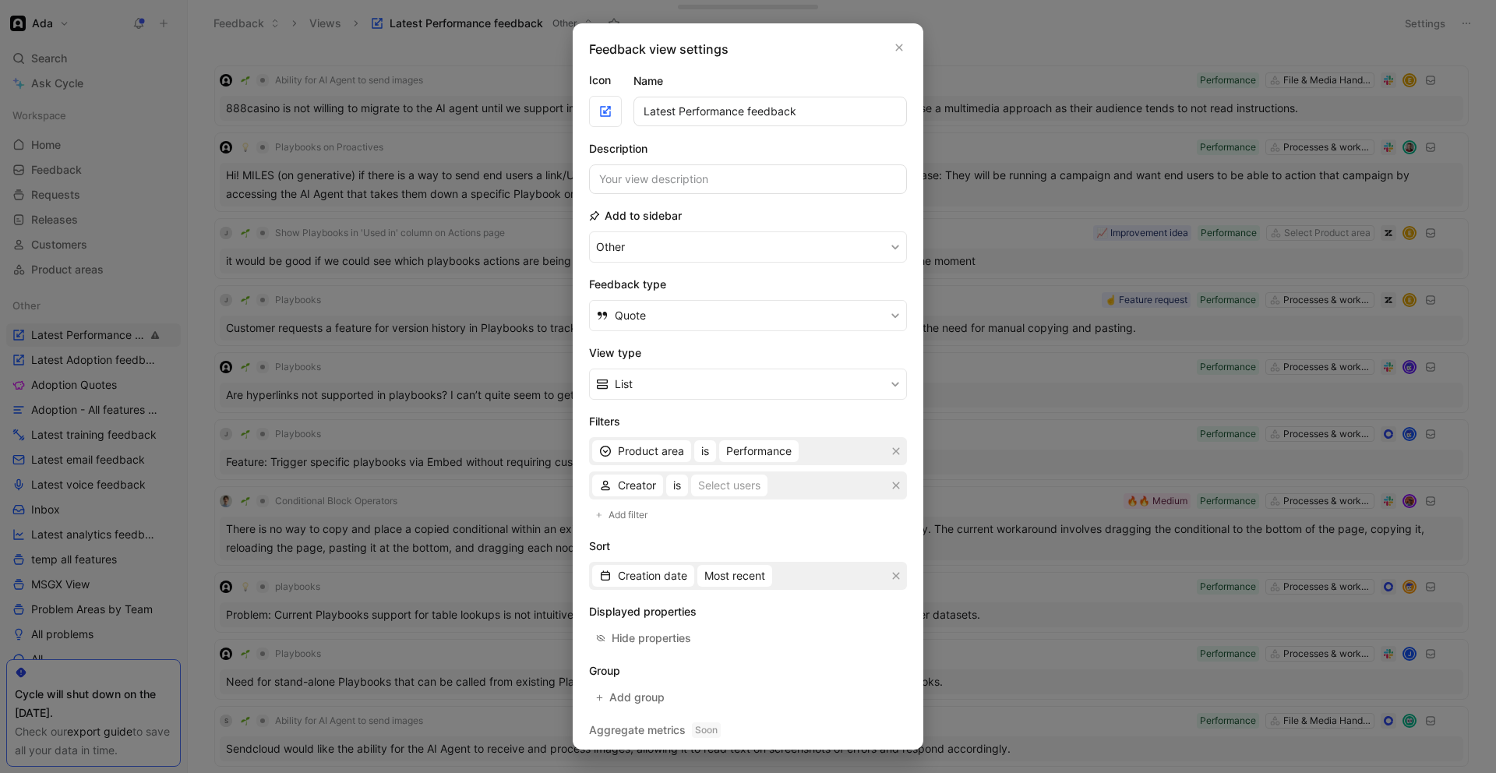
click at [638, 488] on span "Creator" at bounding box center [637, 485] width 38 height 19
click at [631, 489] on span "Creator" at bounding box center [637, 485] width 38 height 19
click at [894, 489] on icon "button" at bounding box center [895, 485] width 9 height 9
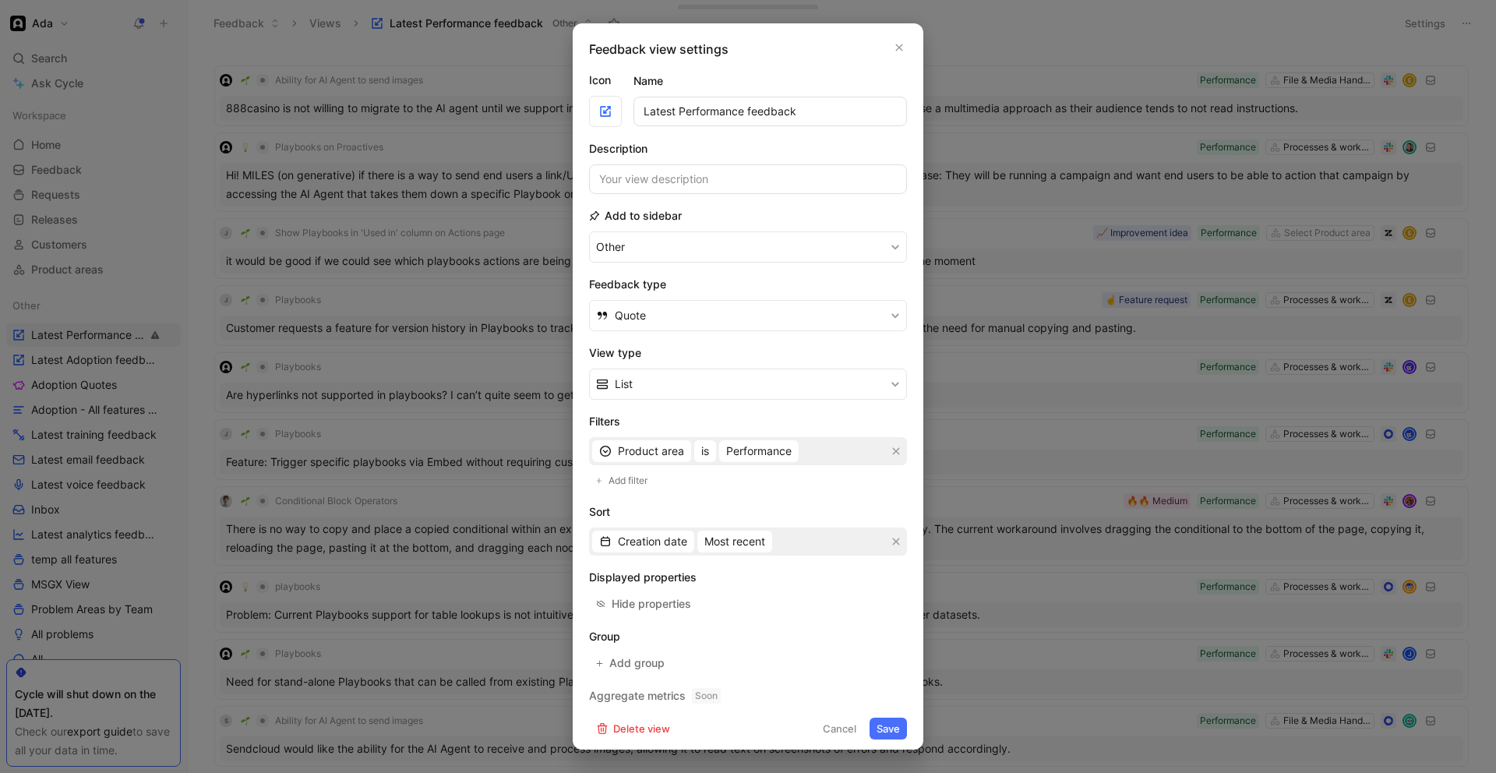
click at [1017, 505] on div at bounding box center [748, 386] width 1496 height 773
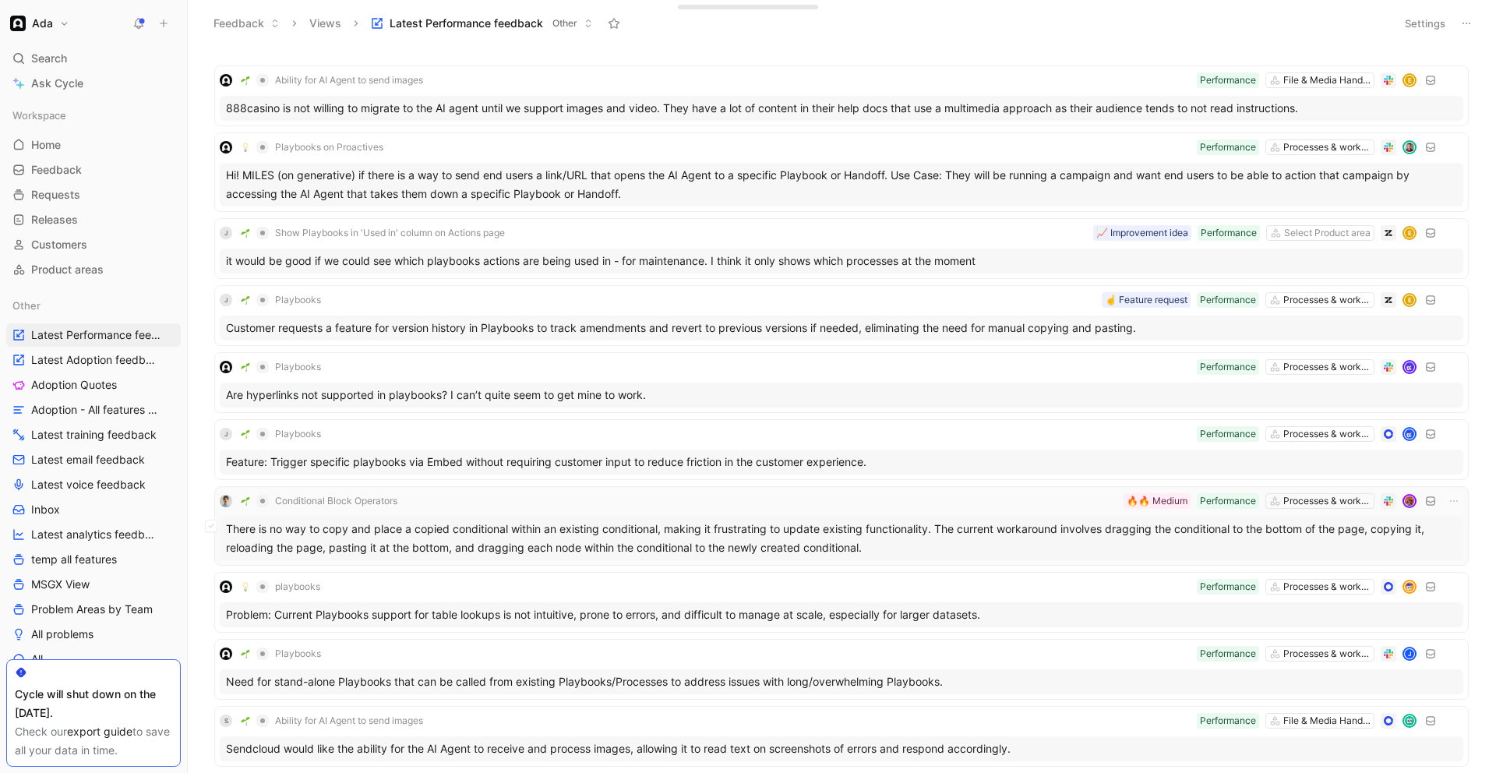
click at [1013, 505] on div "Conditional Block Operators Processes & workflows Performance 🔥🔥 Medium" at bounding box center [841, 501] width 1243 height 19
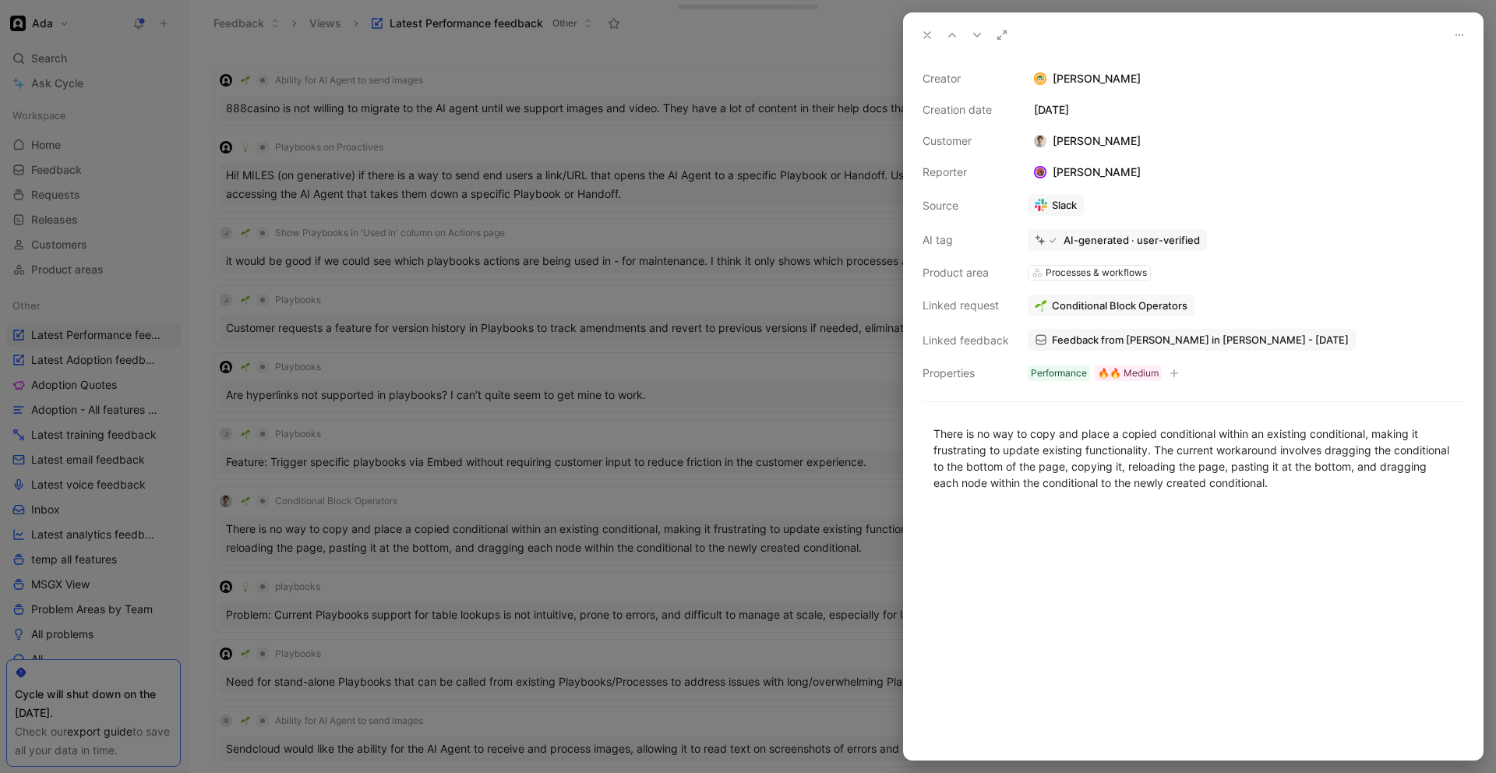
click at [862, 268] on div at bounding box center [748, 386] width 1496 height 773
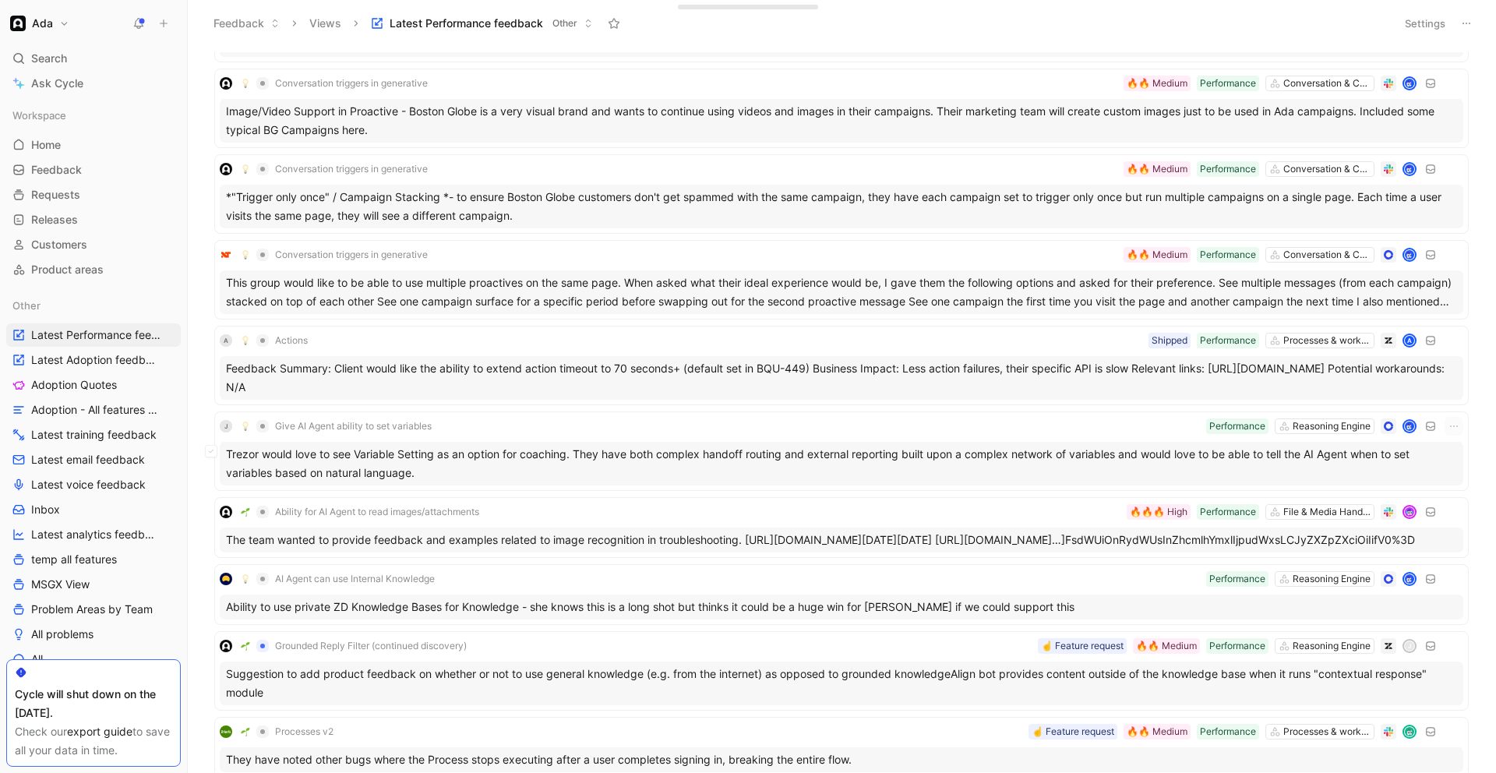
scroll to position [4914, 0]
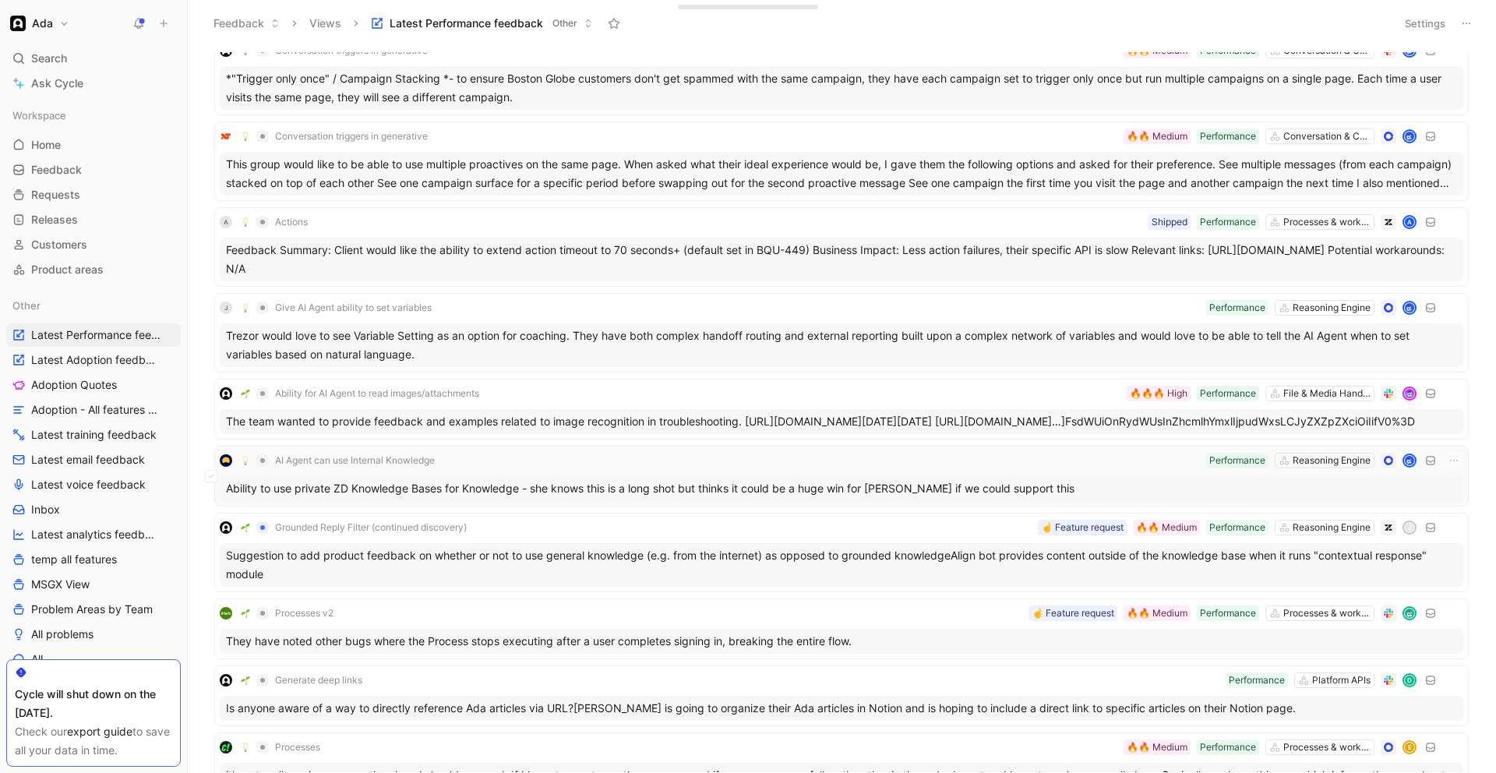
click at [835, 501] on div "Ability to use private ZD Knowledge Bases for Knowledge - she knows this is a l…" at bounding box center [841, 488] width 1243 height 25
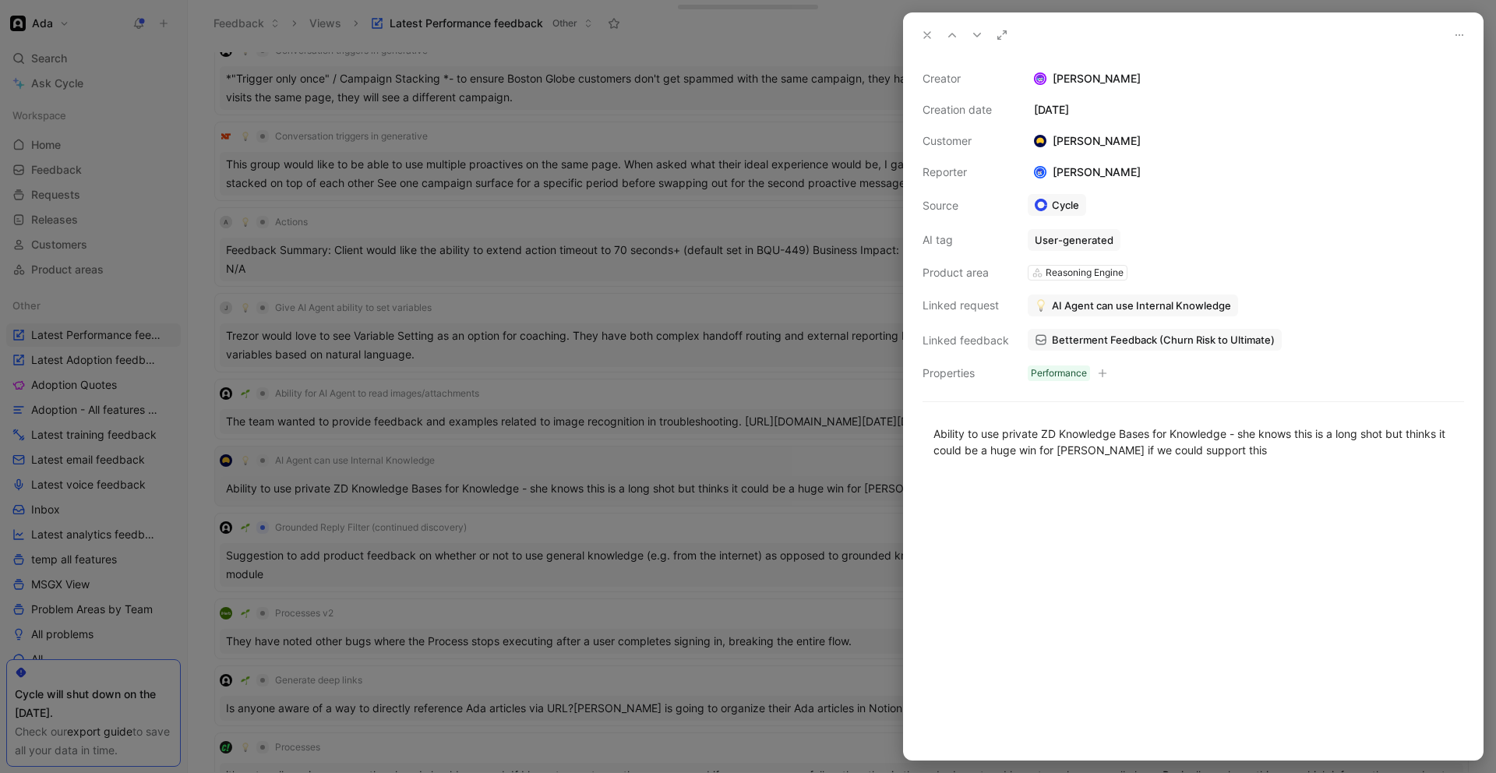
click at [835, 502] on div at bounding box center [748, 386] width 1496 height 773
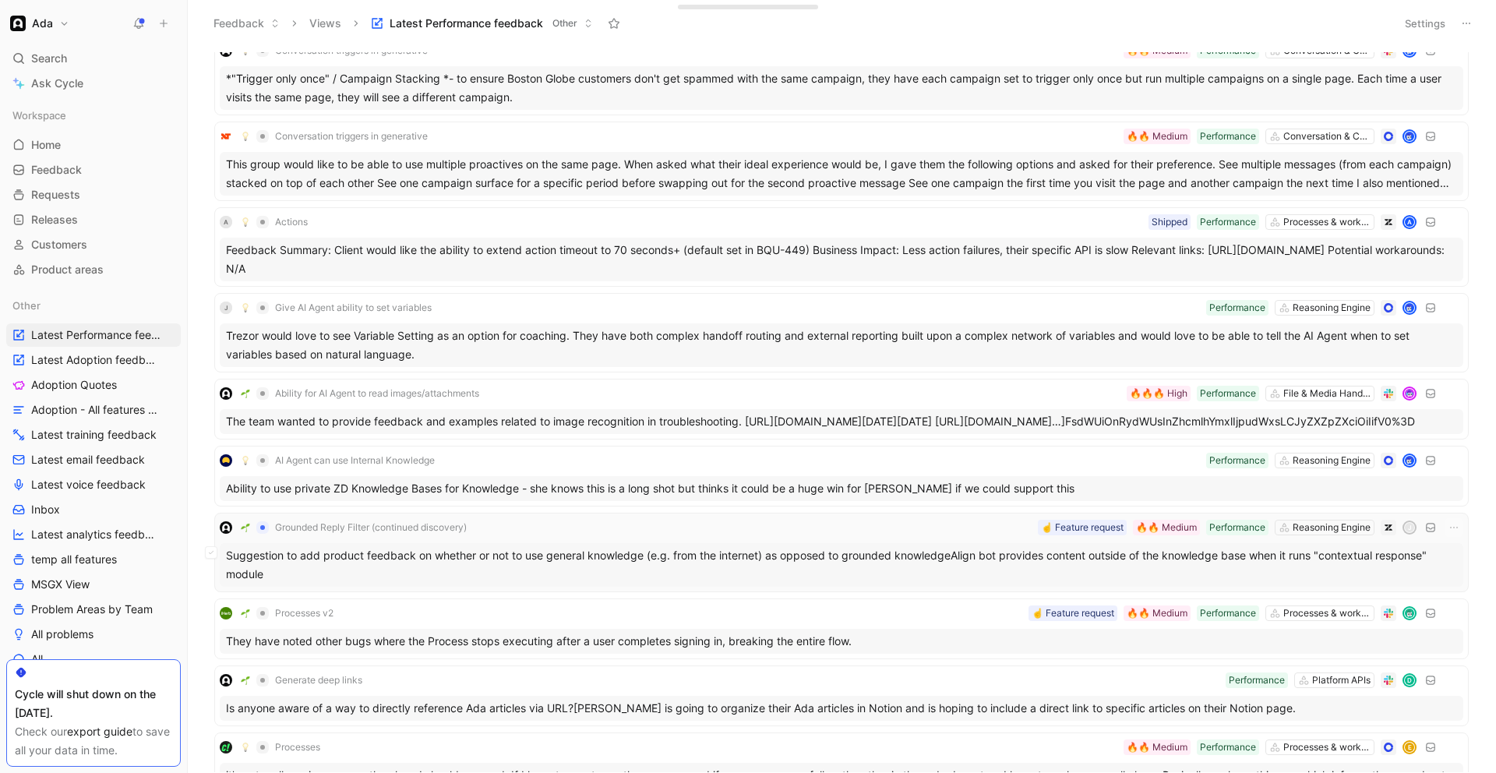
click at [831, 579] on div "Suggestion to add product feedback on whether or not to use general knowledge (…" at bounding box center [841, 565] width 1243 height 44
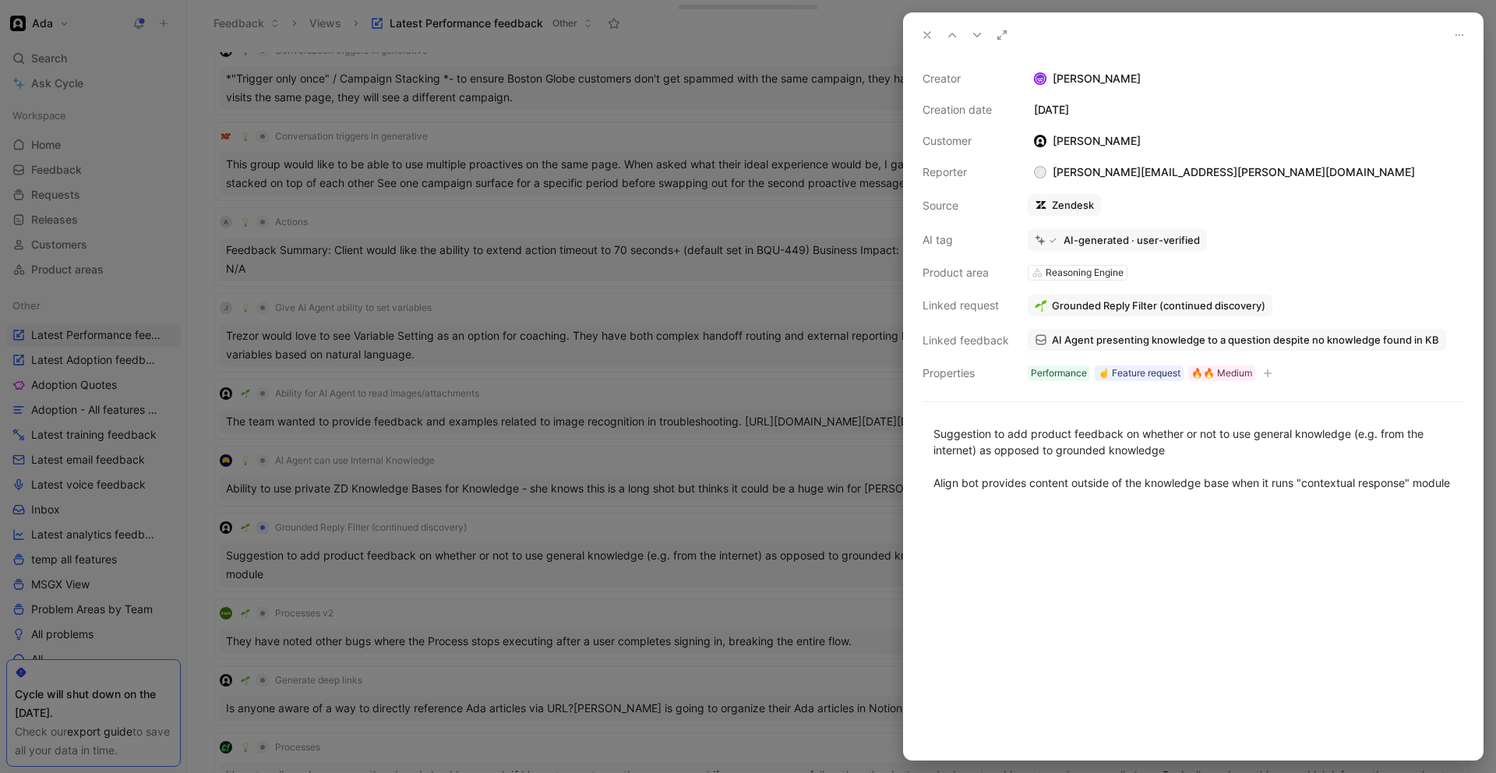
click at [711, 603] on div at bounding box center [748, 386] width 1496 height 773
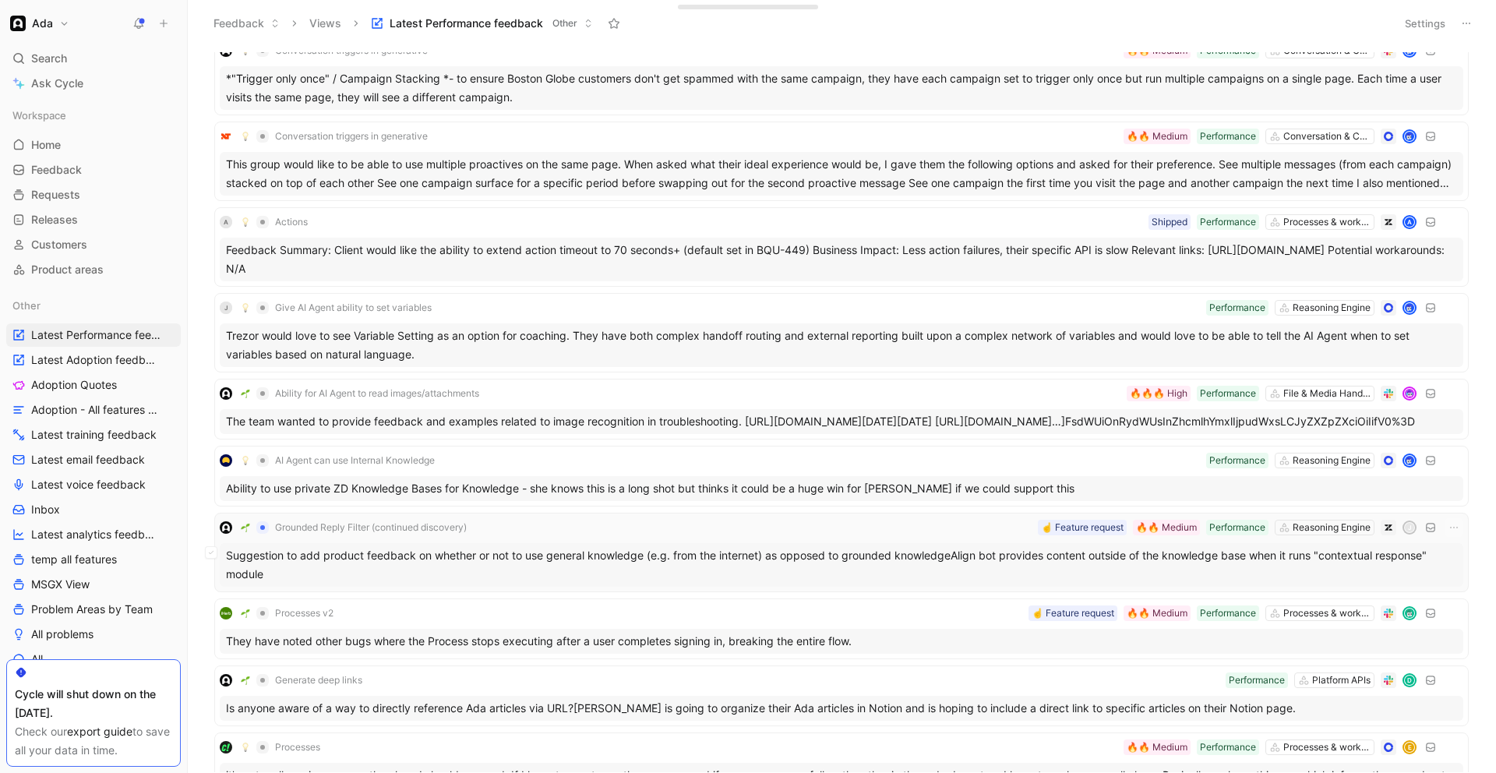
click at [801, 537] on div "Grounded Reply Filter (continued discovery) Reasoning Engine Performance 🔥🔥 Med…" at bounding box center [841, 527] width 1243 height 19
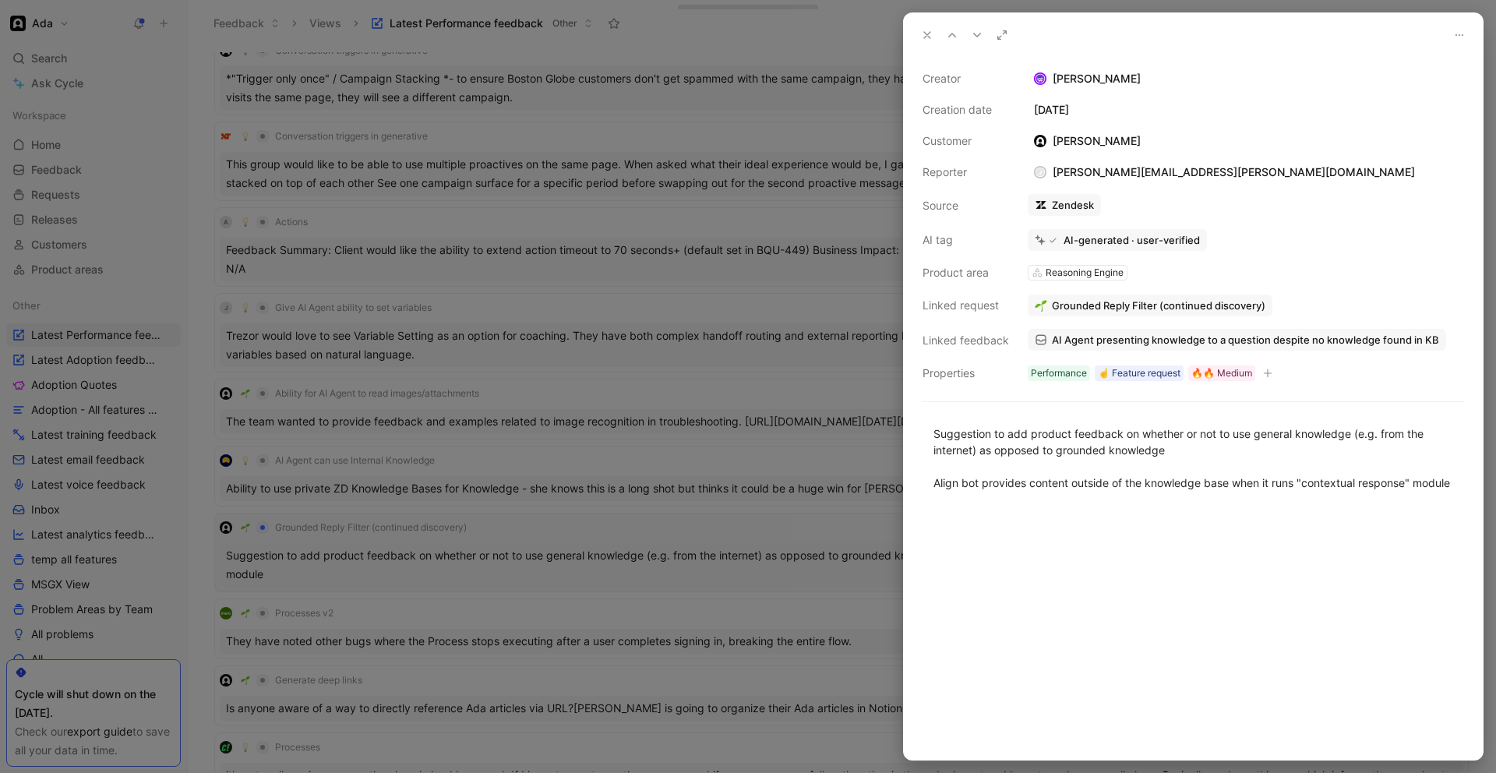
click at [801, 544] on div at bounding box center [748, 386] width 1496 height 773
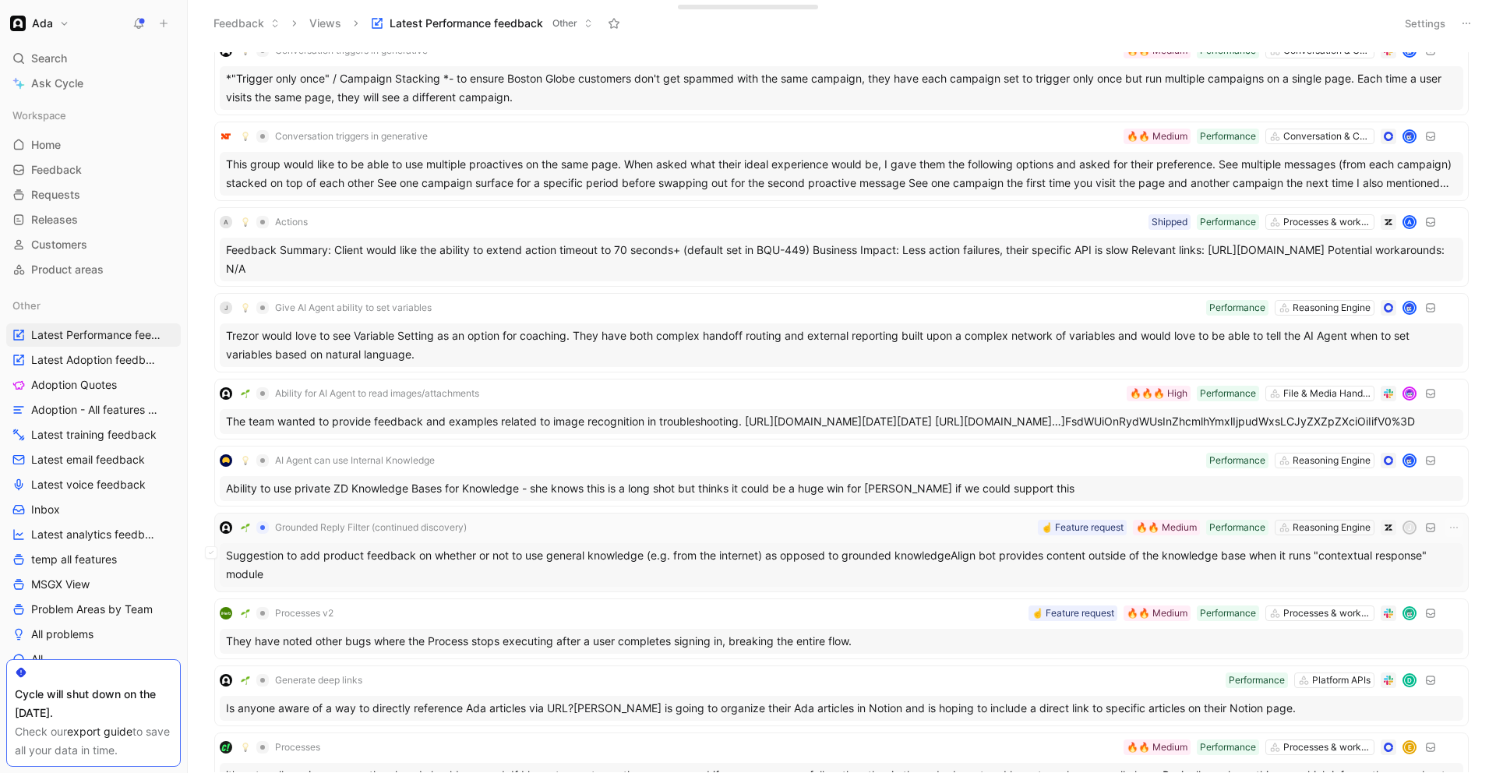
click at [801, 537] on div "Grounded Reply Filter (continued discovery) Reasoning Engine Performance 🔥🔥 Med…" at bounding box center [841, 527] width 1243 height 19
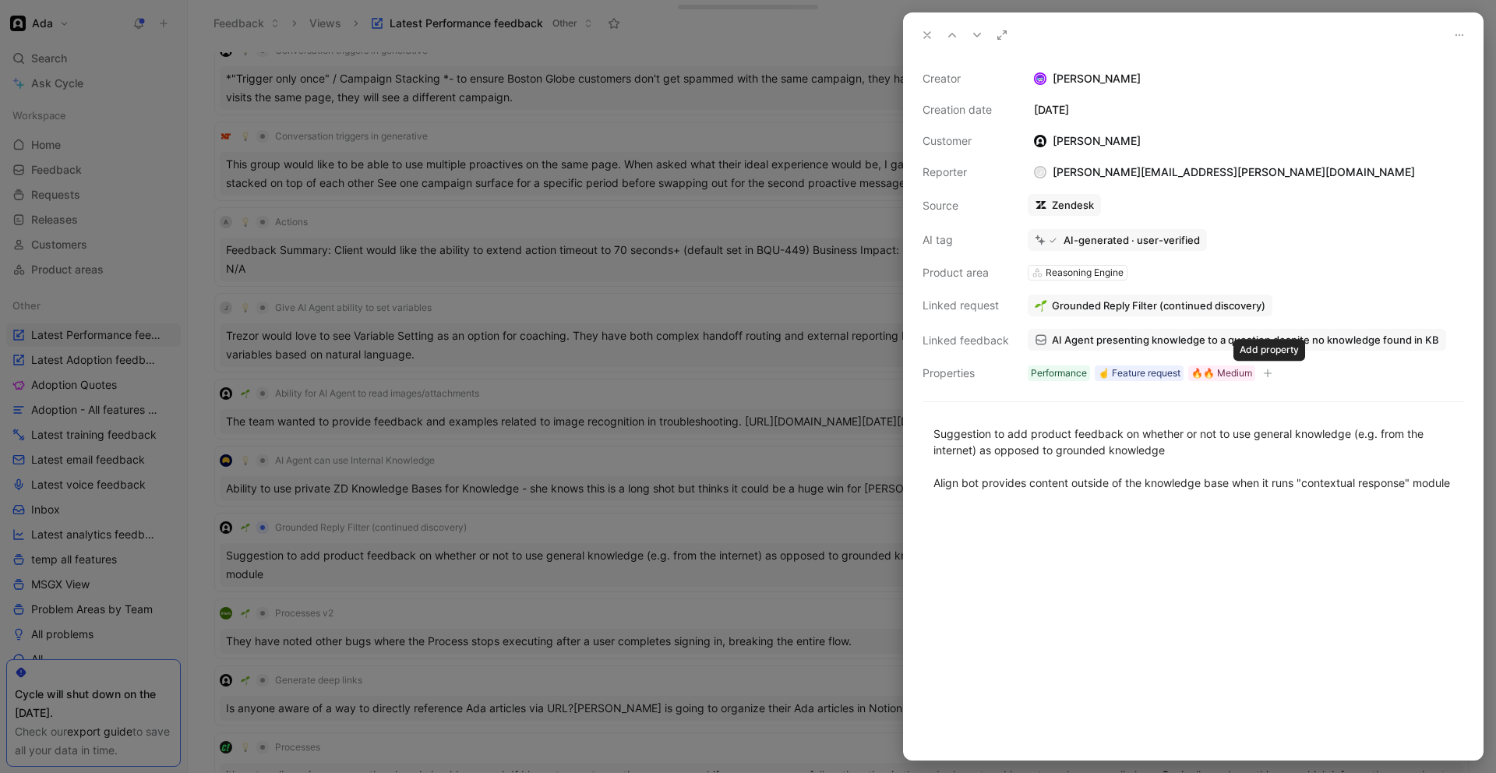
click at [1274, 372] on button "button" at bounding box center [1268, 373] width 16 height 16
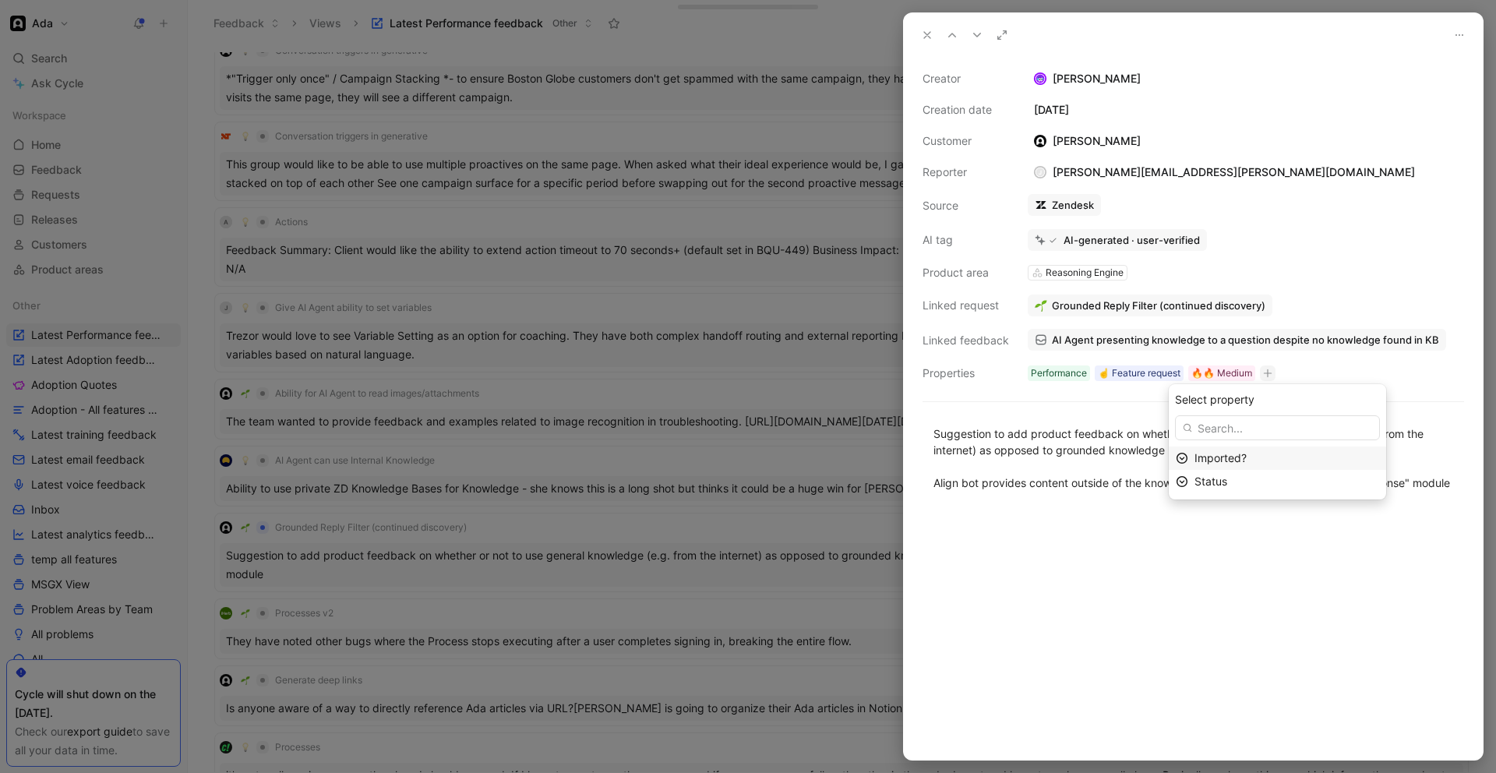
click at [1263, 463] on div "Imported?" at bounding box center [1286, 458] width 185 height 19
click at [773, 409] on div at bounding box center [748, 386] width 1496 height 773
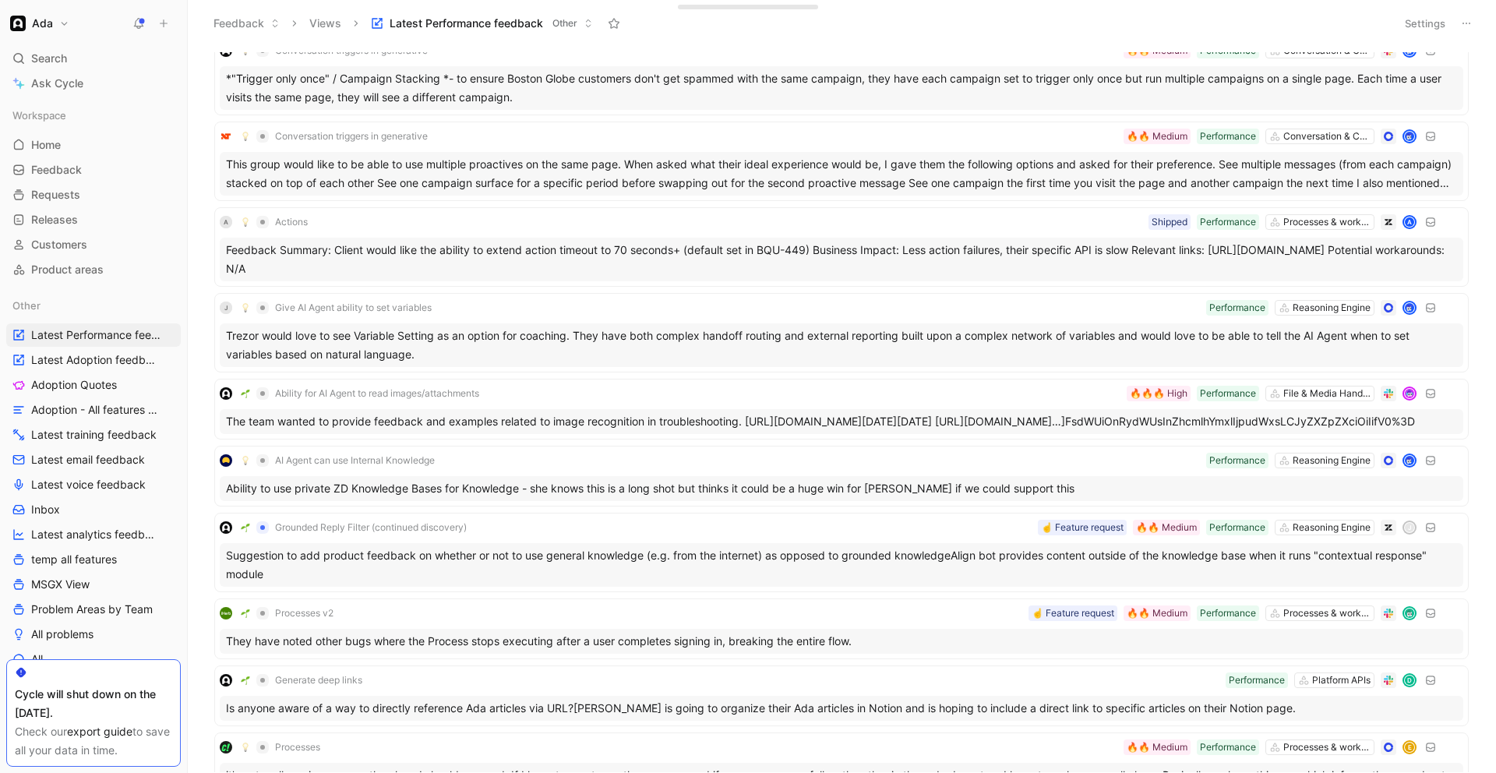
click at [1417, 21] on button "Settings" at bounding box center [1425, 23] width 55 height 22
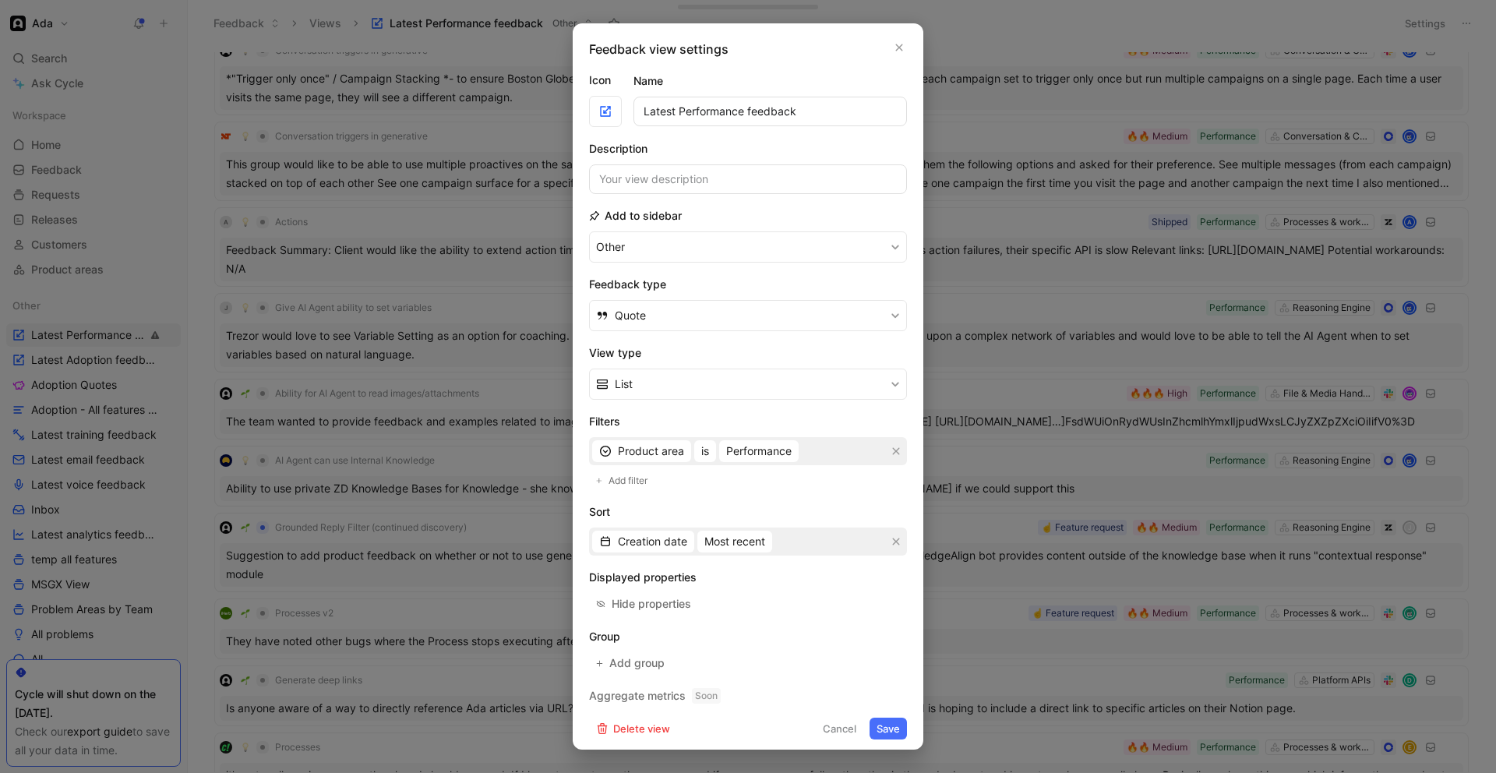
scroll to position [6, 0]
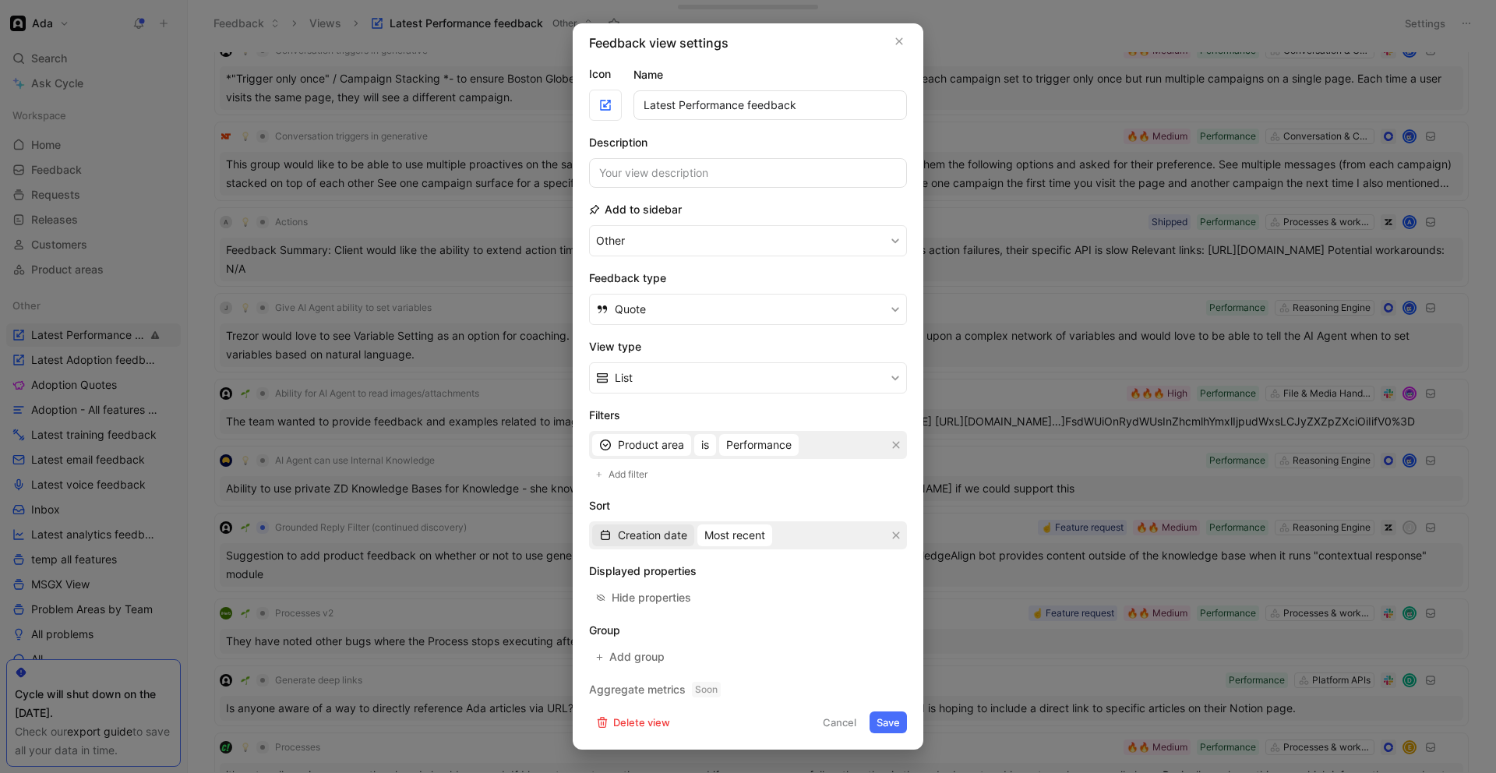
click at [675, 541] on span "Creation date" at bounding box center [652, 535] width 69 height 19
click at [738, 538] on span "Most recent" at bounding box center [734, 535] width 61 height 19
click at [601, 482] on button "Add filter" at bounding box center [622, 474] width 67 height 19
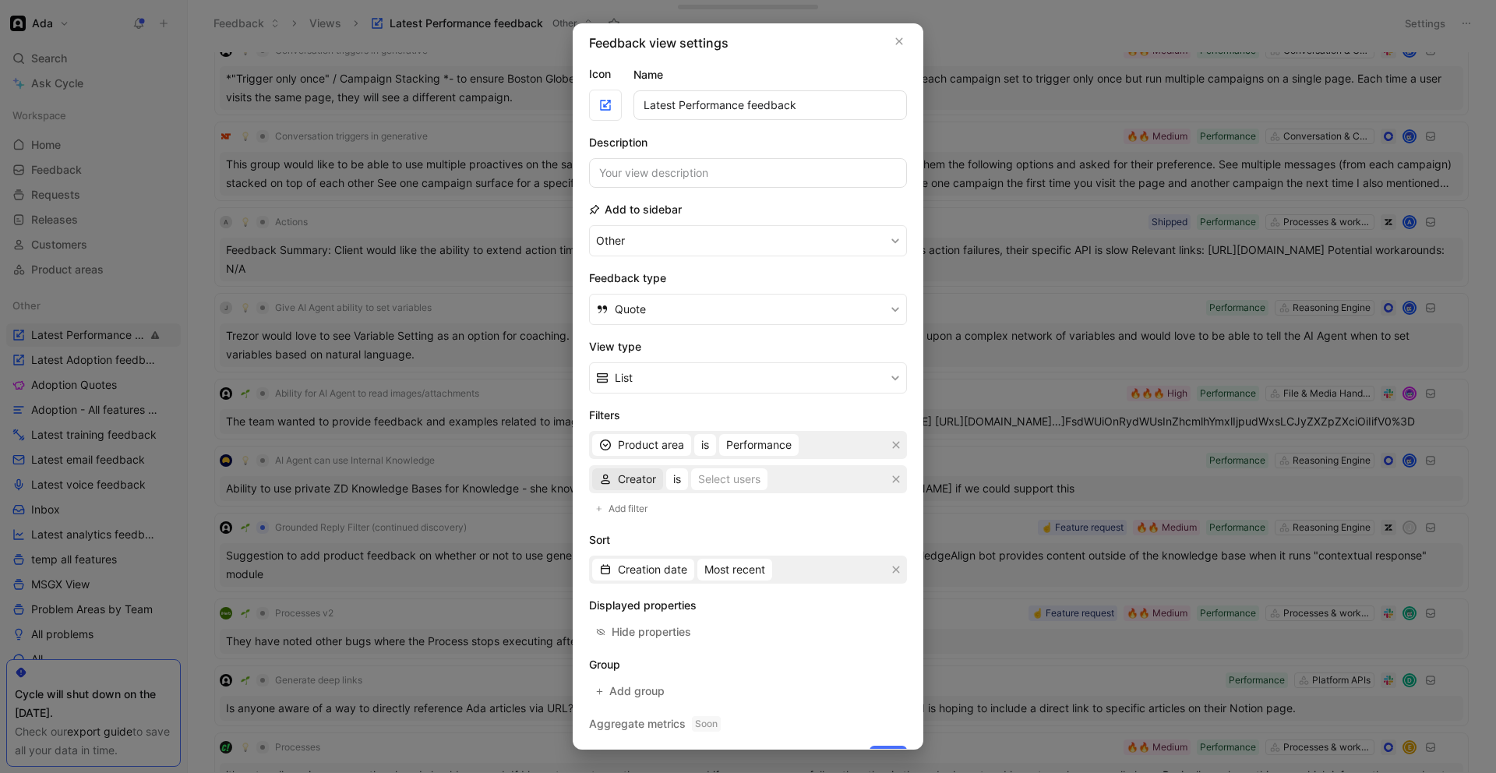
click at [633, 474] on span "Creator" at bounding box center [637, 479] width 38 height 19
click at [894, 481] on icon "button" at bounding box center [895, 478] width 9 height 9
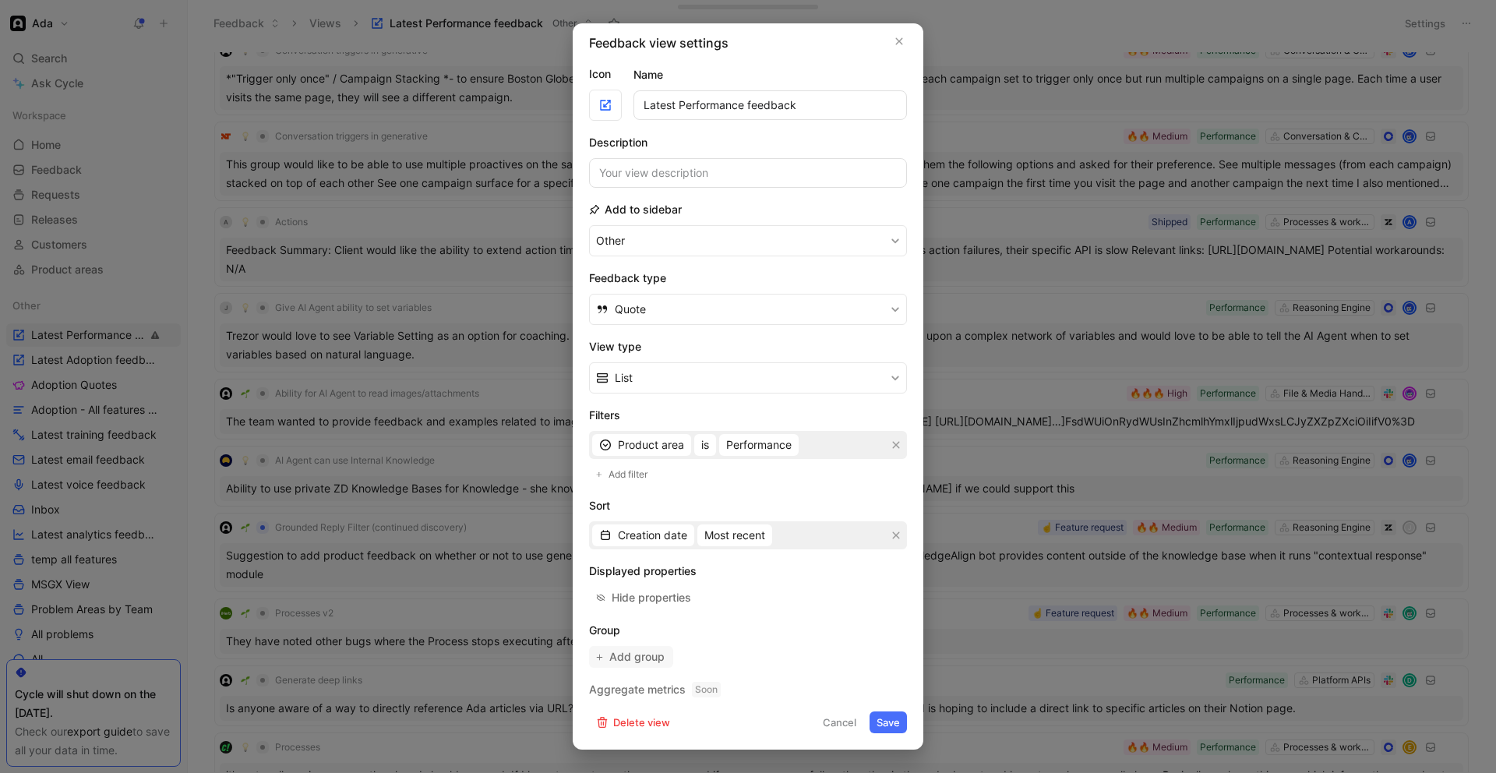
click at [606, 664] on button "Add group" at bounding box center [631, 657] width 84 height 22
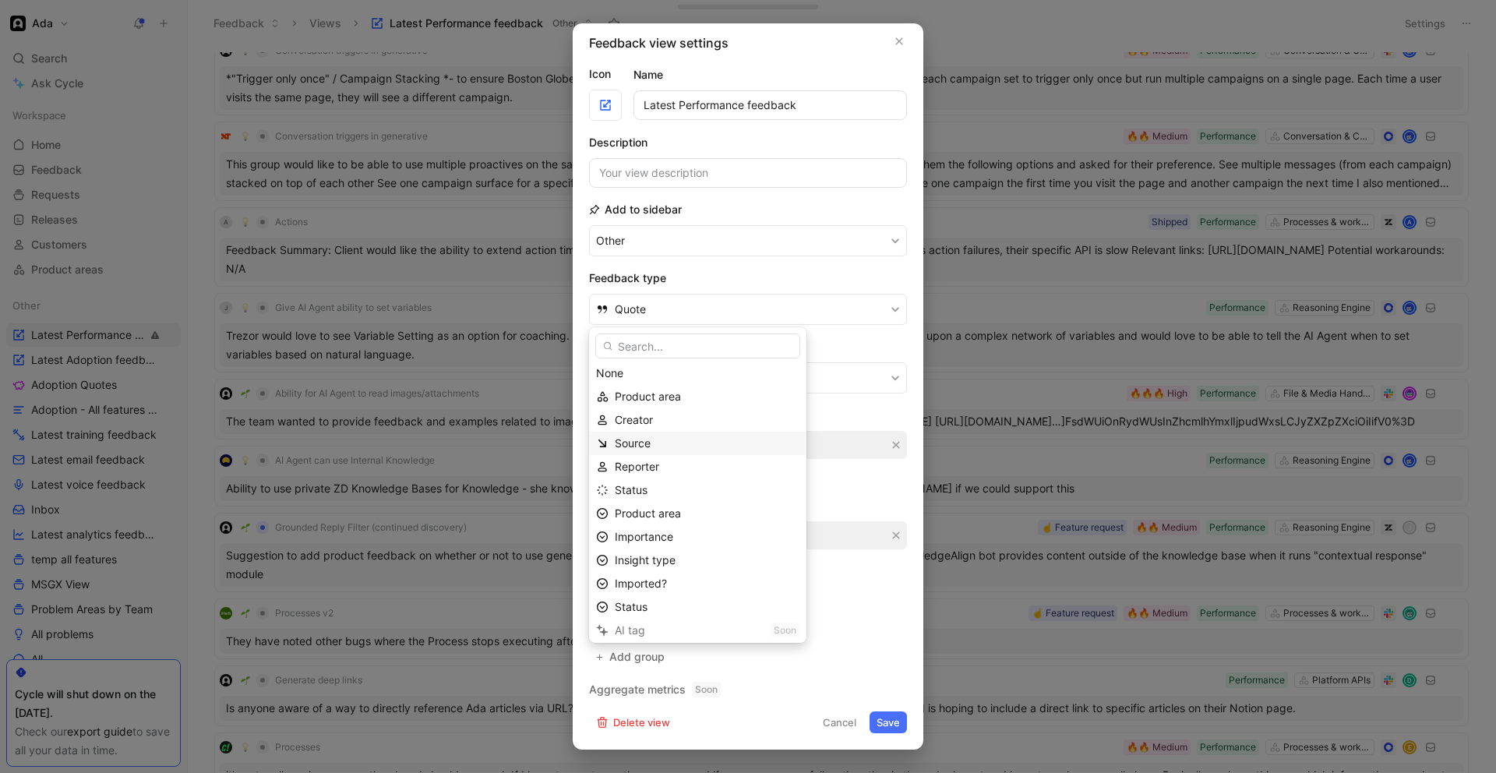
scroll to position [0, 0]
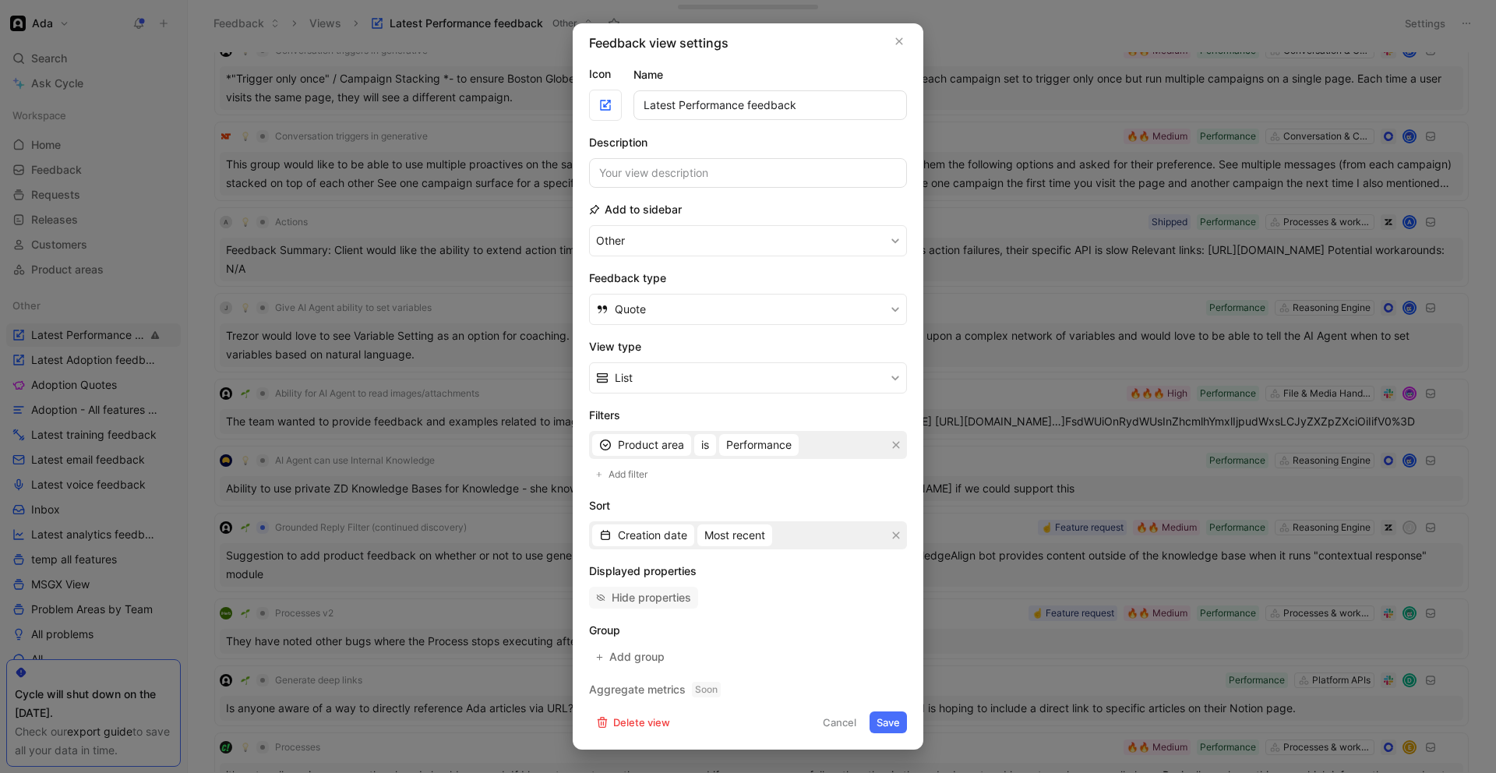
click at [662, 601] on div "Hide properties" at bounding box center [651, 597] width 79 height 19
click at [897, 714] on button "Save" at bounding box center [887, 722] width 37 height 22
